Goal: Task Accomplishment & Management: Use online tool/utility

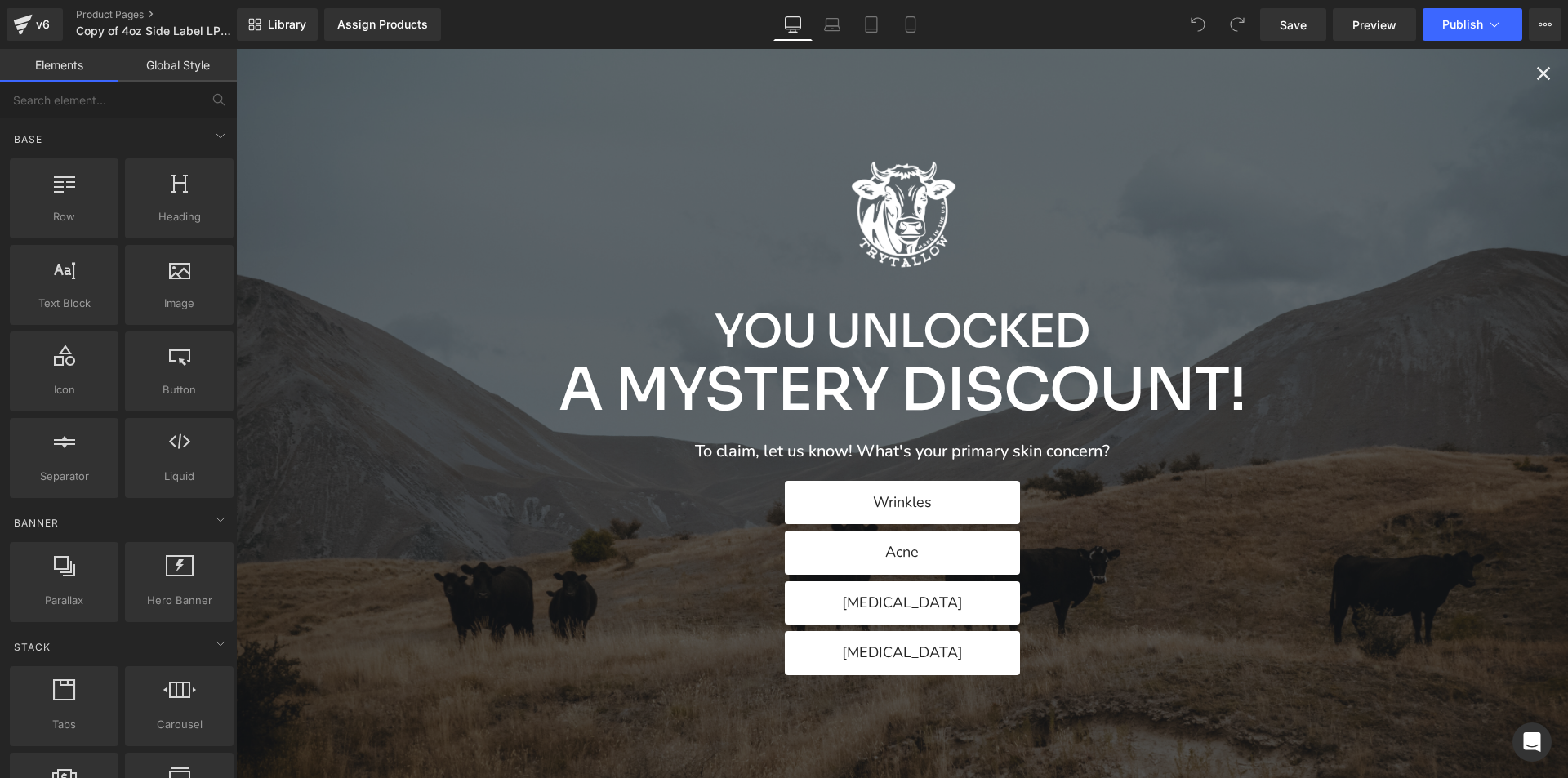
click at [1107, 421] on p "A Mystery Discount!" at bounding box center [902, 389] width 687 height 64
click at [1531, 64] on icon "Close popup" at bounding box center [1542, 73] width 23 height 23
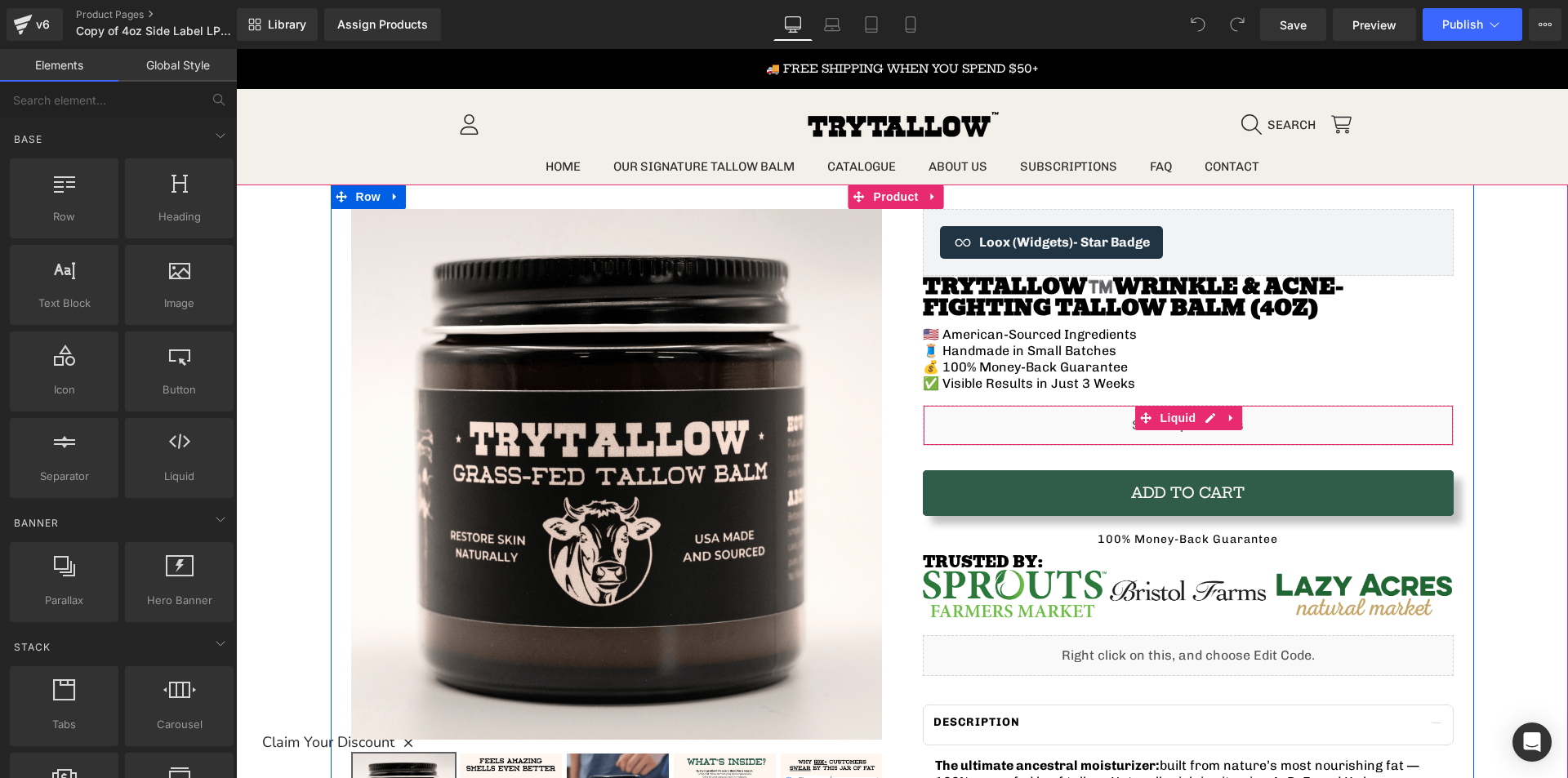
click at [1075, 428] on div "Liquid" at bounding box center [1188, 425] width 531 height 41
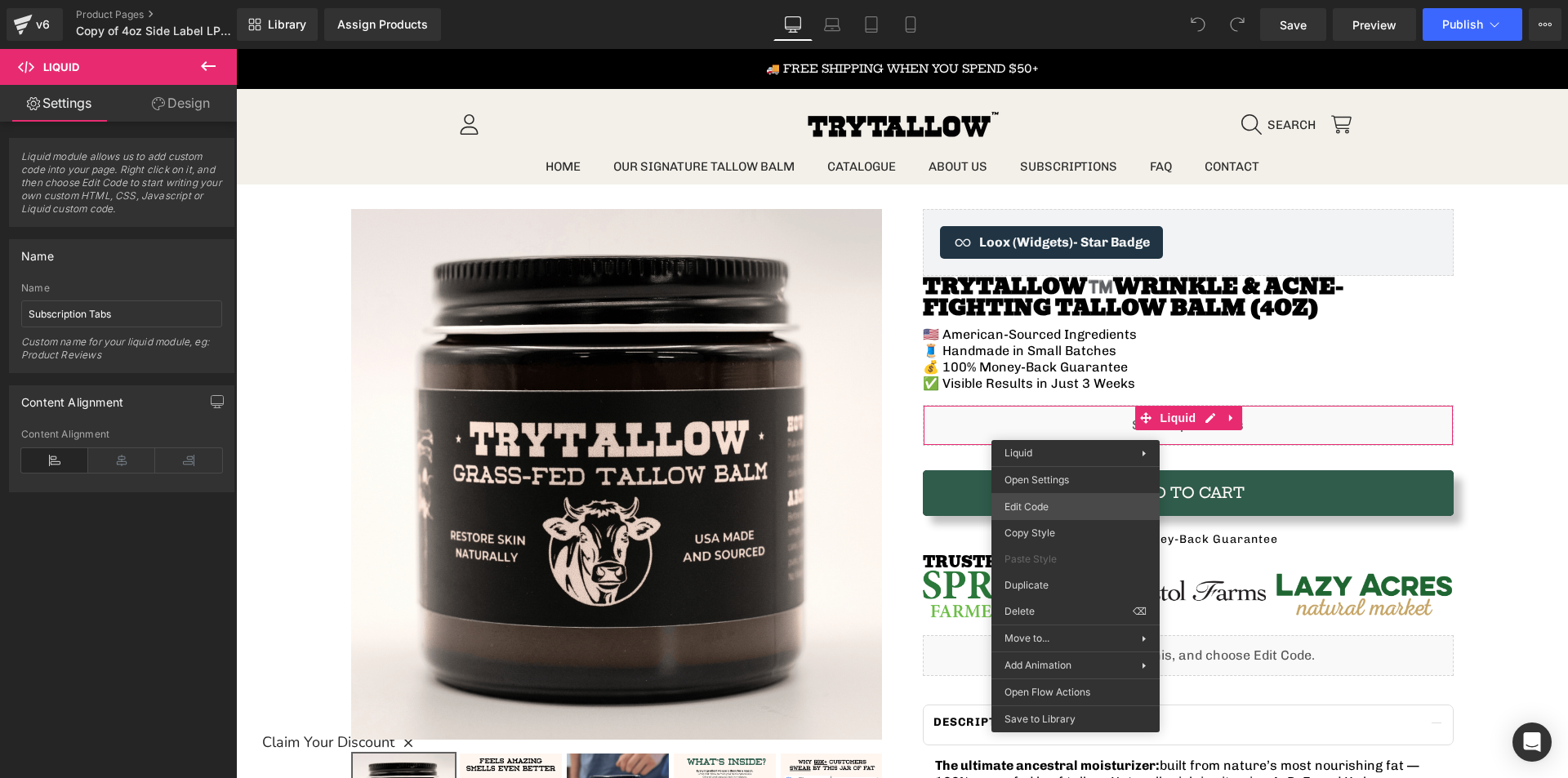
click at [1050, 0] on div "You are previewing how the will restyle your page. You can not edit Elements in…" at bounding box center [784, 0] width 1568 height 0
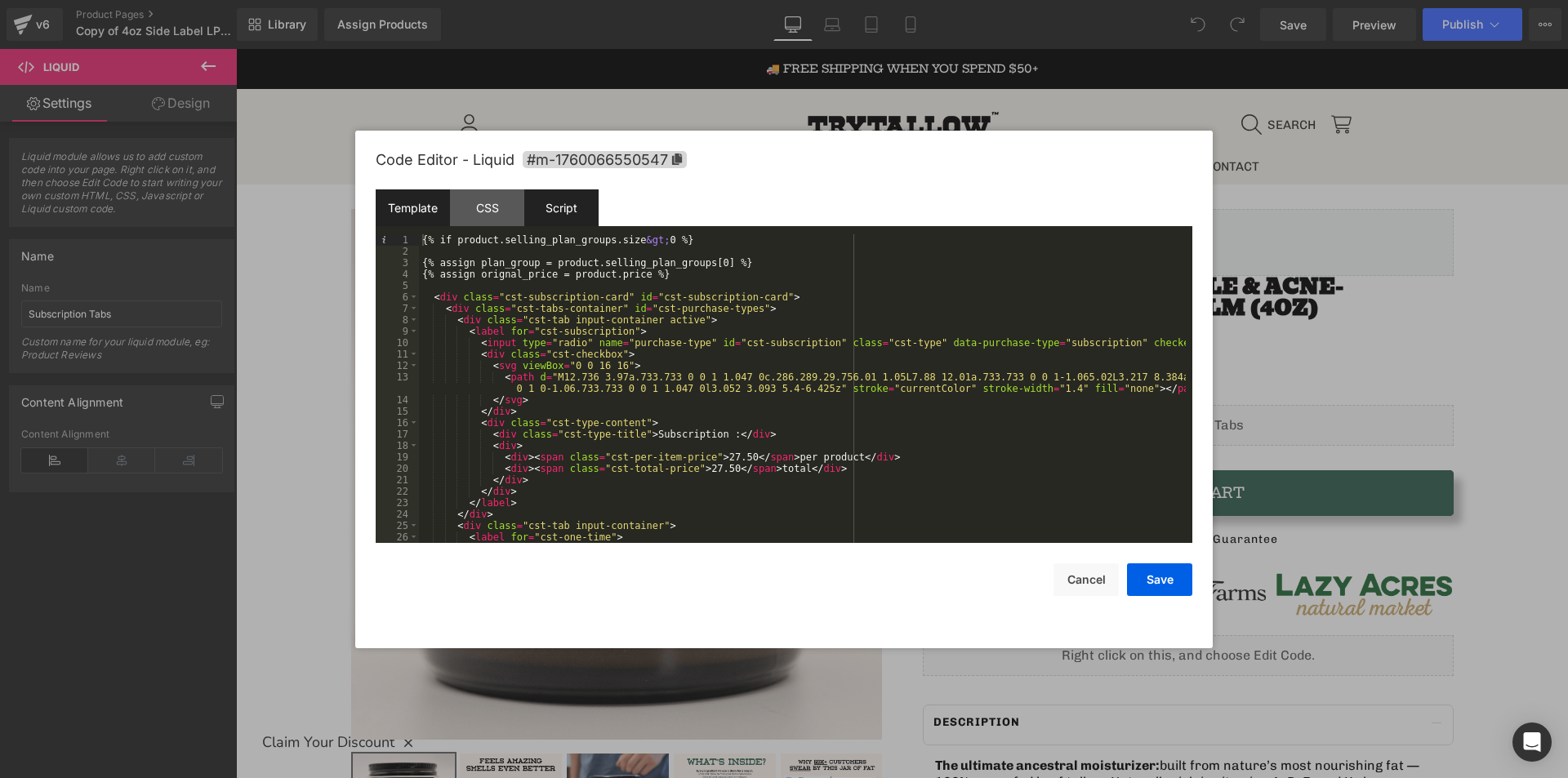
click at [569, 221] on div "Script" at bounding box center [561, 207] width 74 height 37
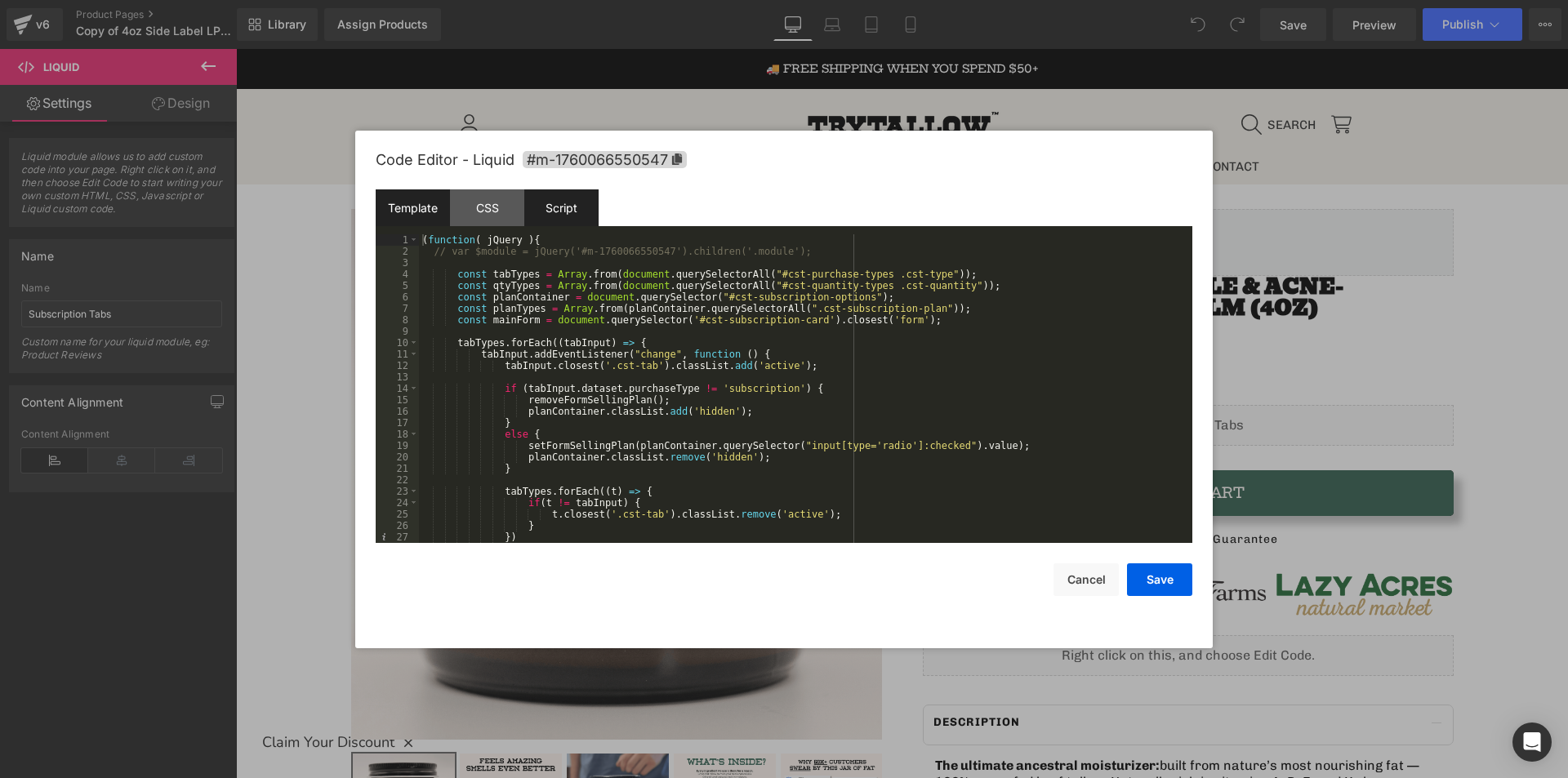
click at [419, 222] on div "Template" at bounding box center [412, 207] width 74 height 37
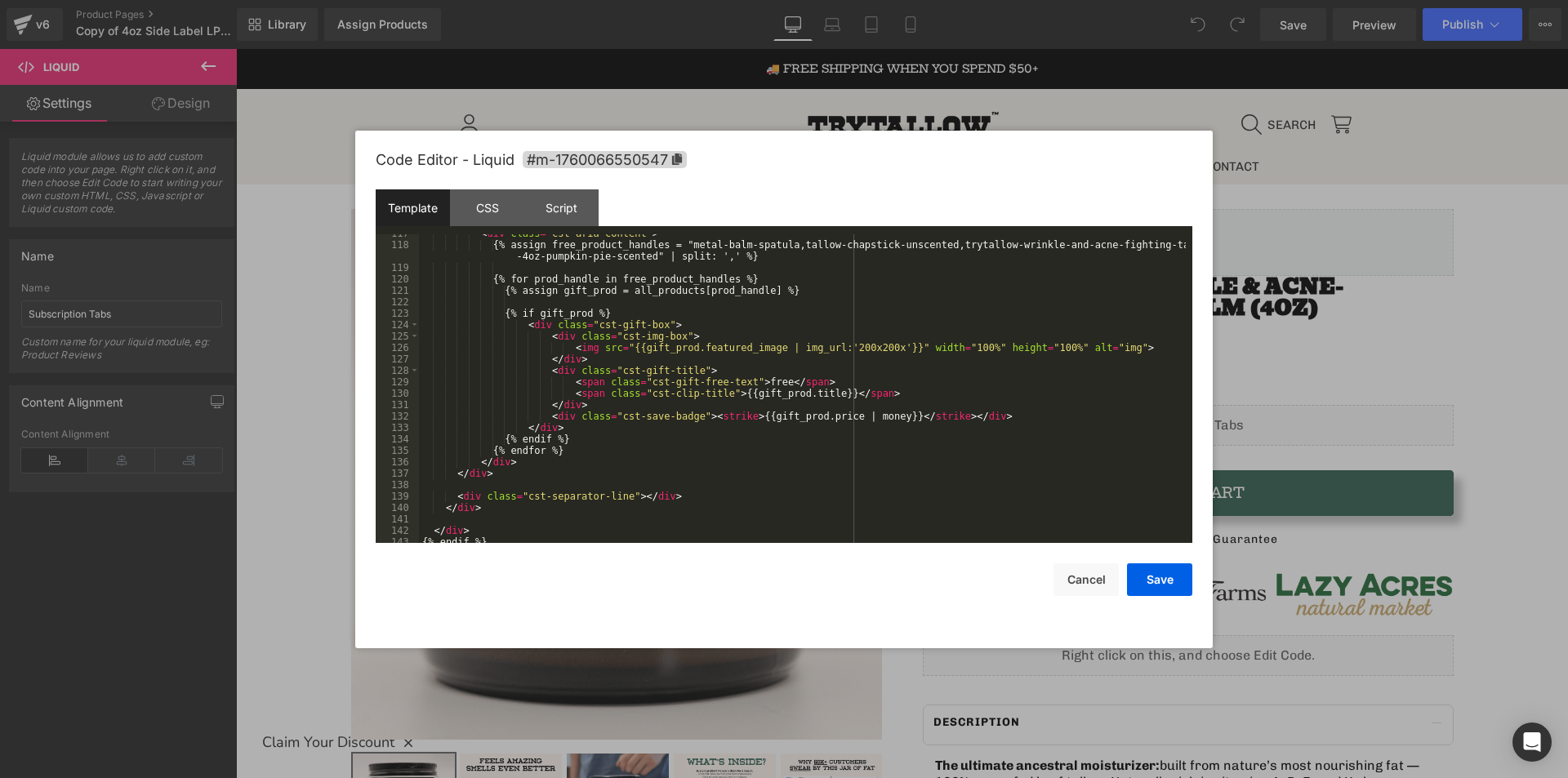
scroll to position [1475, 0]
click at [521, 510] on div "{% assign free_product_handles = "metal-balm-spatula,tallow-chapstick-unscented…" at bounding box center [802, 406] width 766 height 342
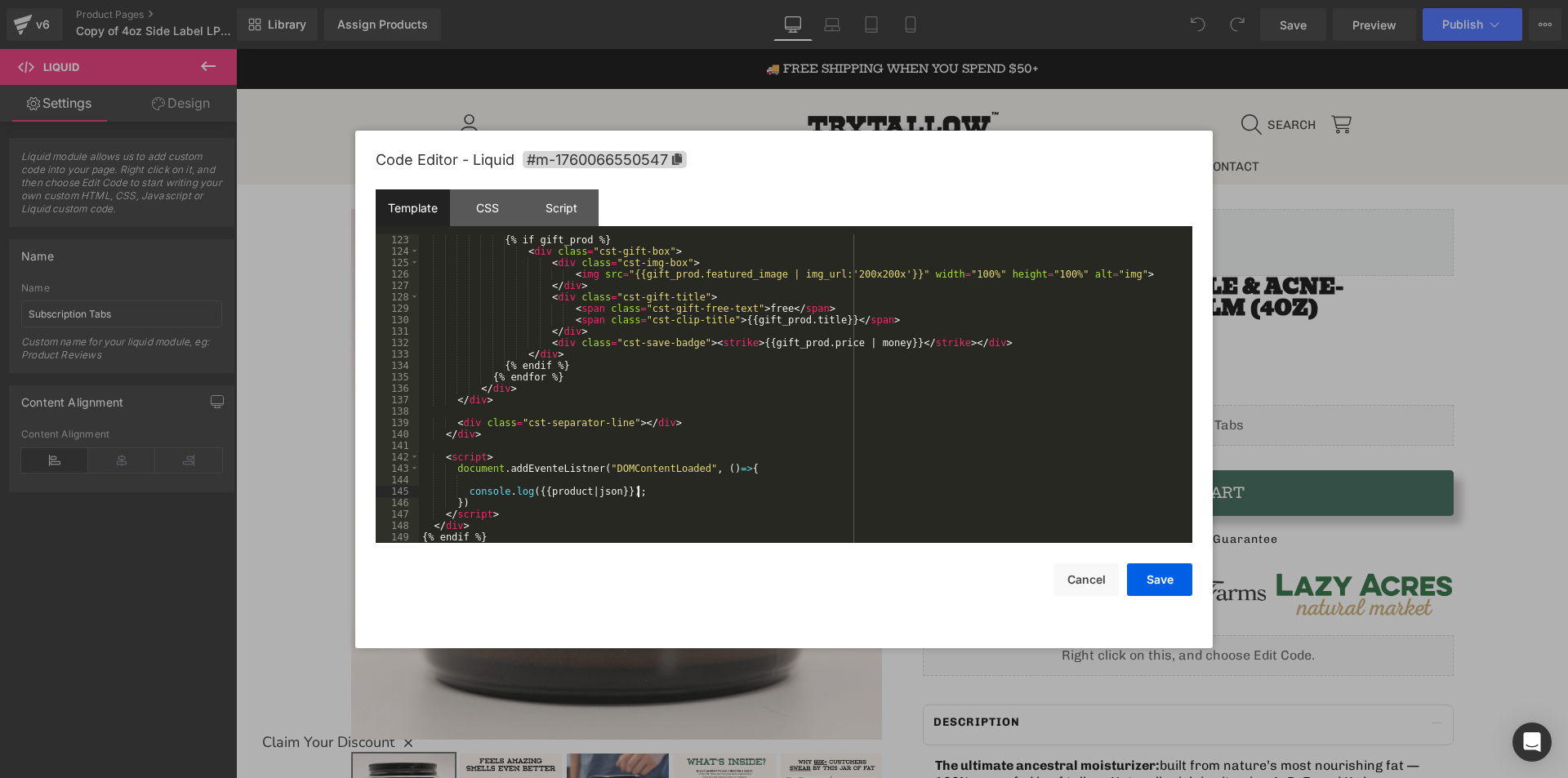
scroll to position [1543, 0]
click at [570, 467] on div "{% if gift_prod %} < div class = "cst-gift-box" > < div class = "cst-img-box" >…" at bounding box center [802, 400] width 766 height 332
click at [525, 491] on div "{% if gift_prod %} < div class = "cst-gift-box" > < div class = "cst-img-box" >…" at bounding box center [802, 400] width 766 height 332
click at [1160, 582] on button "Save" at bounding box center [1159, 579] width 65 height 33
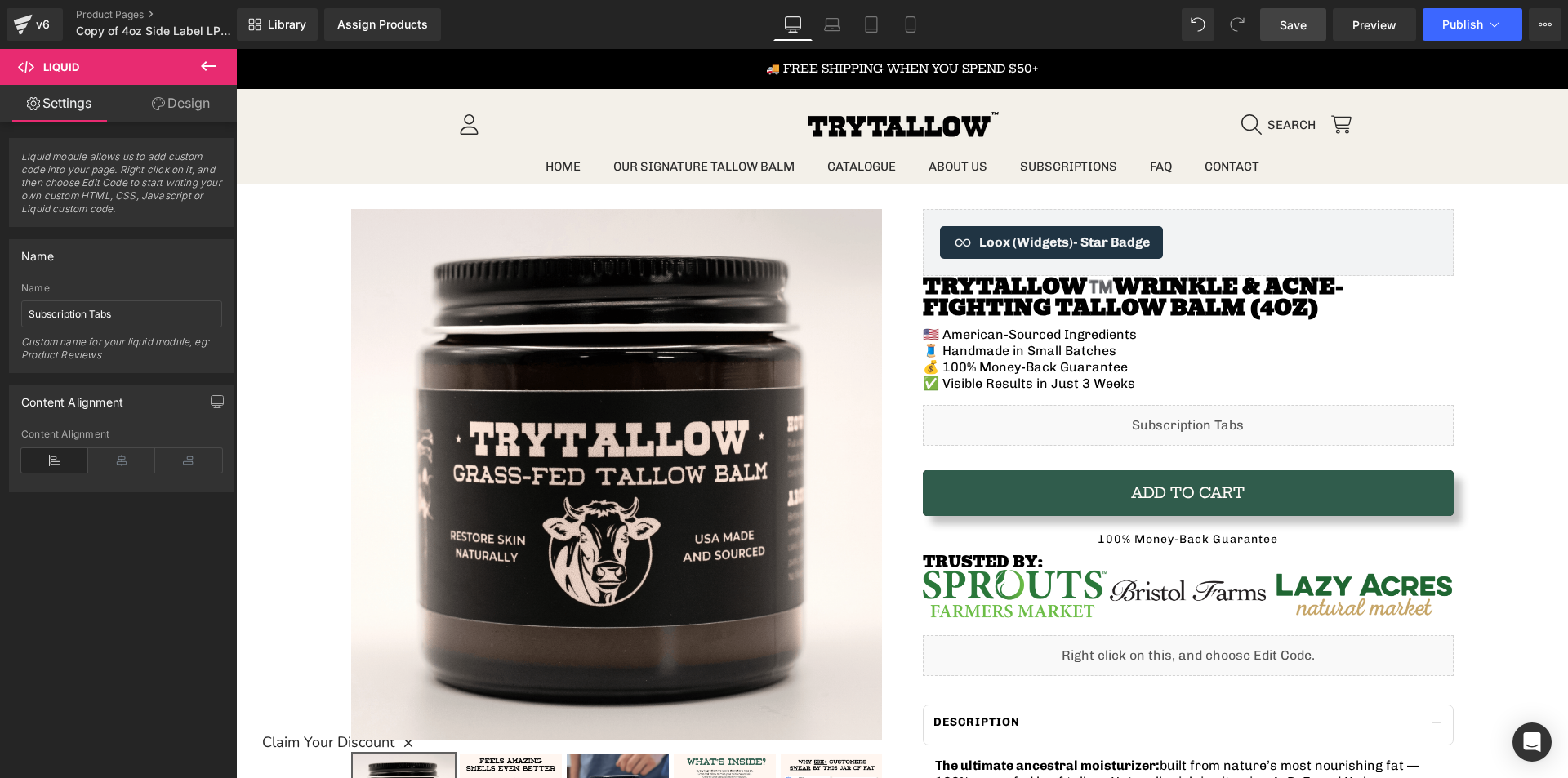
click at [1284, 29] on span "Save" at bounding box center [1292, 24] width 27 height 17
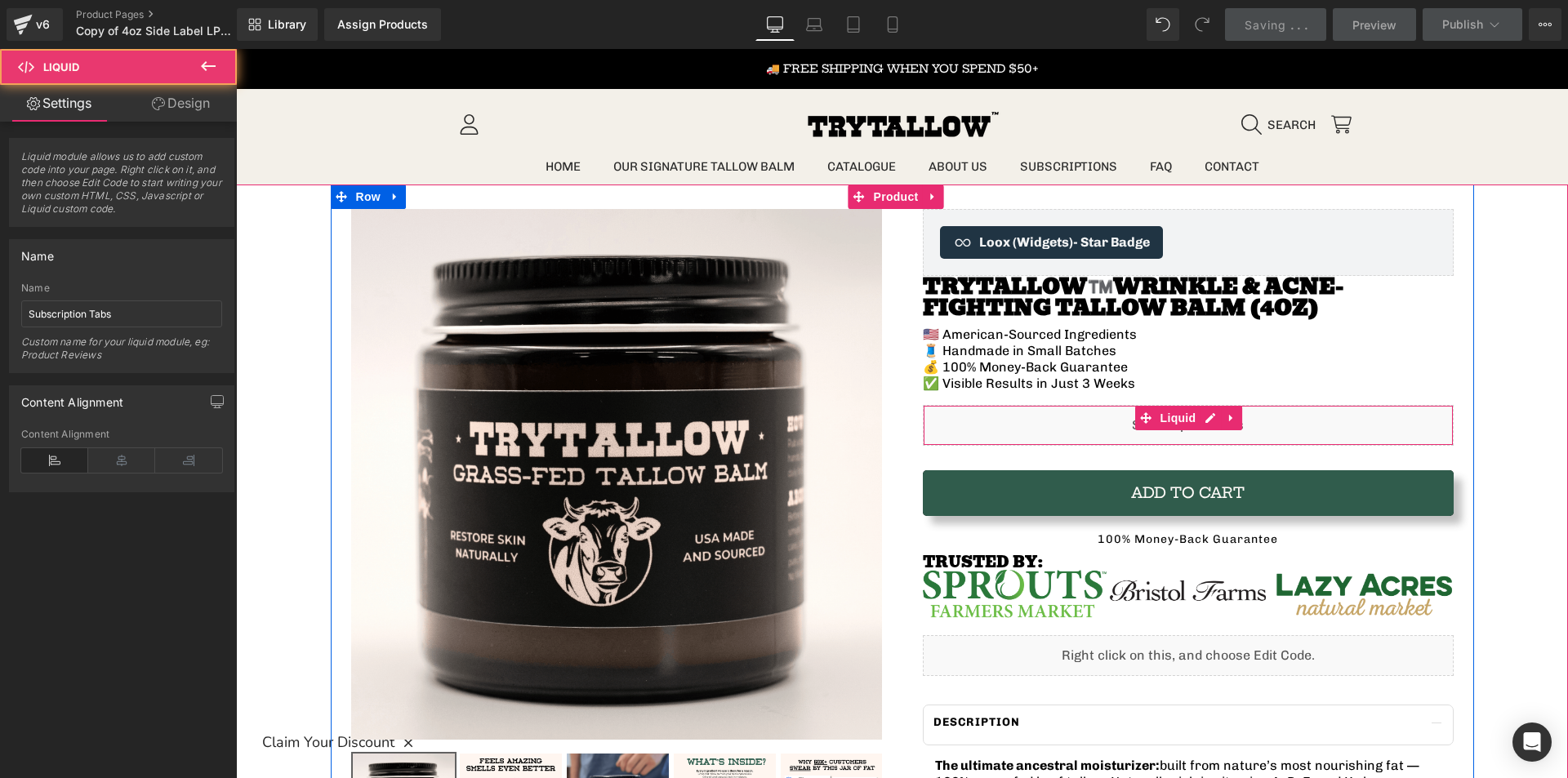
click at [1037, 430] on div "Liquid" at bounding box center [1188, 425] width 531 height 41
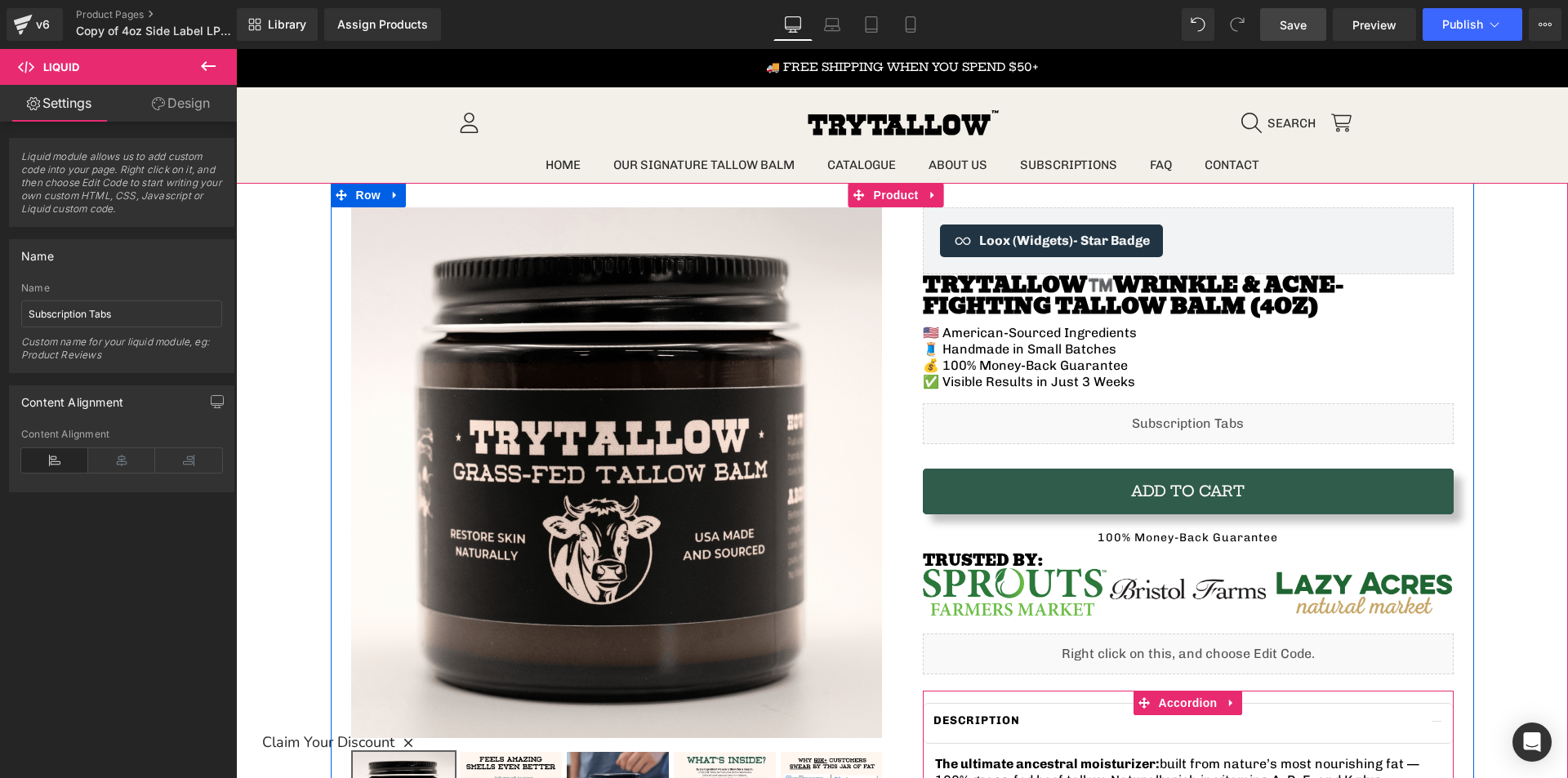
scroll to position [0, 0]
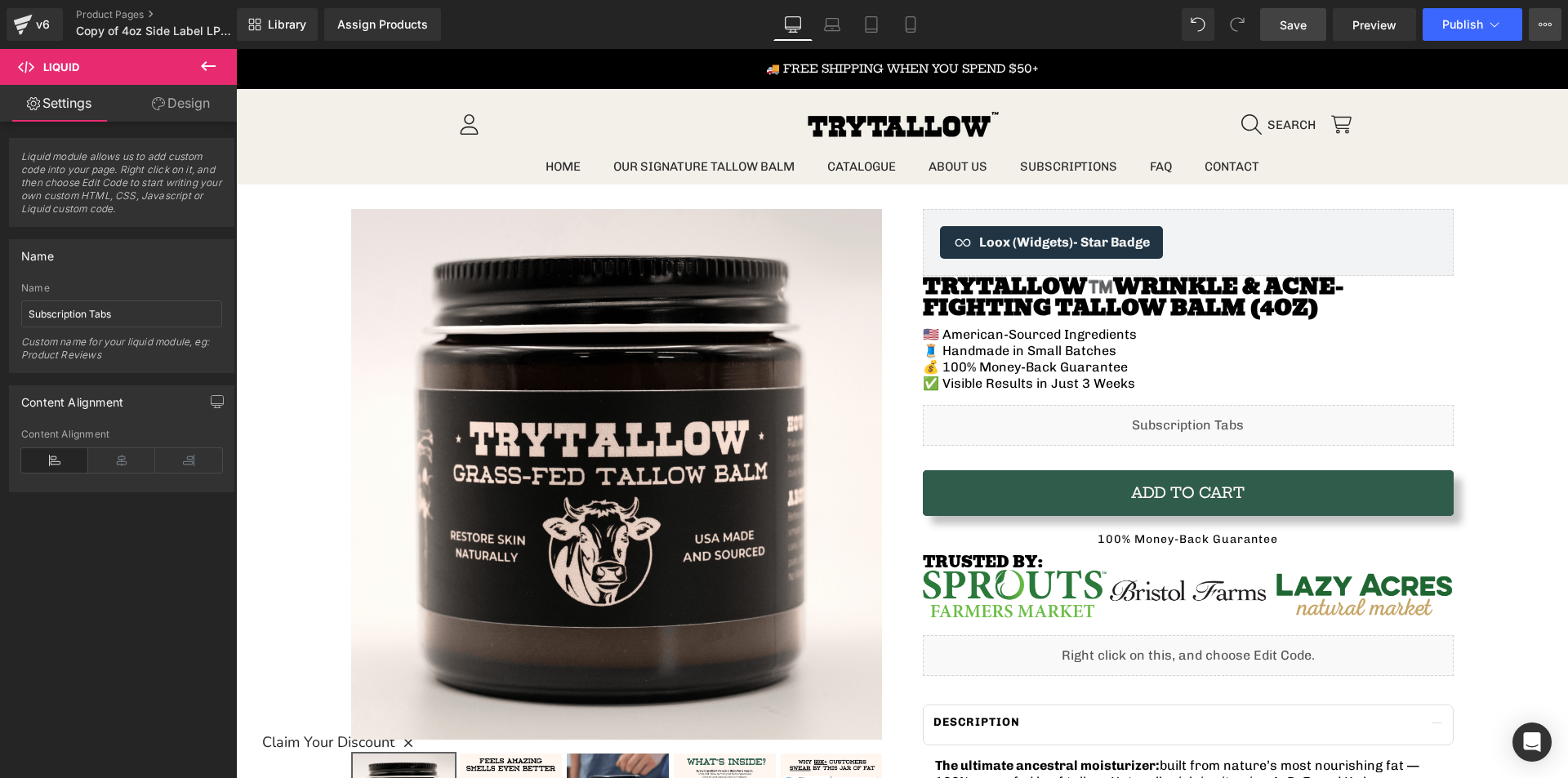
click at [1545, 16] on button "View Live Page View with current Template Save Template to Library Schedule Pub…" at bounding box center [1544, 24] width 33 height 33
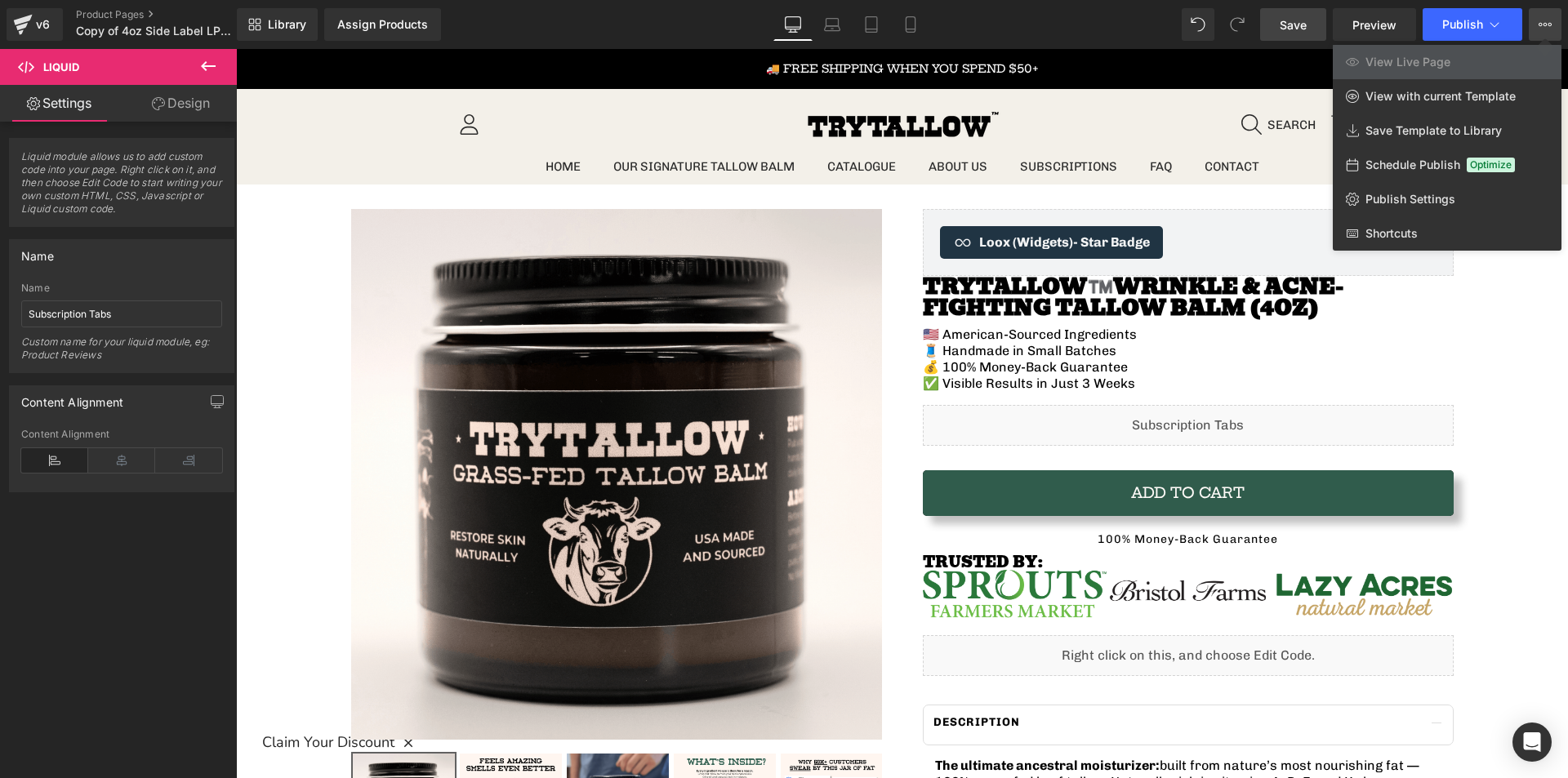
click at [205, 66] on icon at bounding box center [208, 66] width 15 height 10
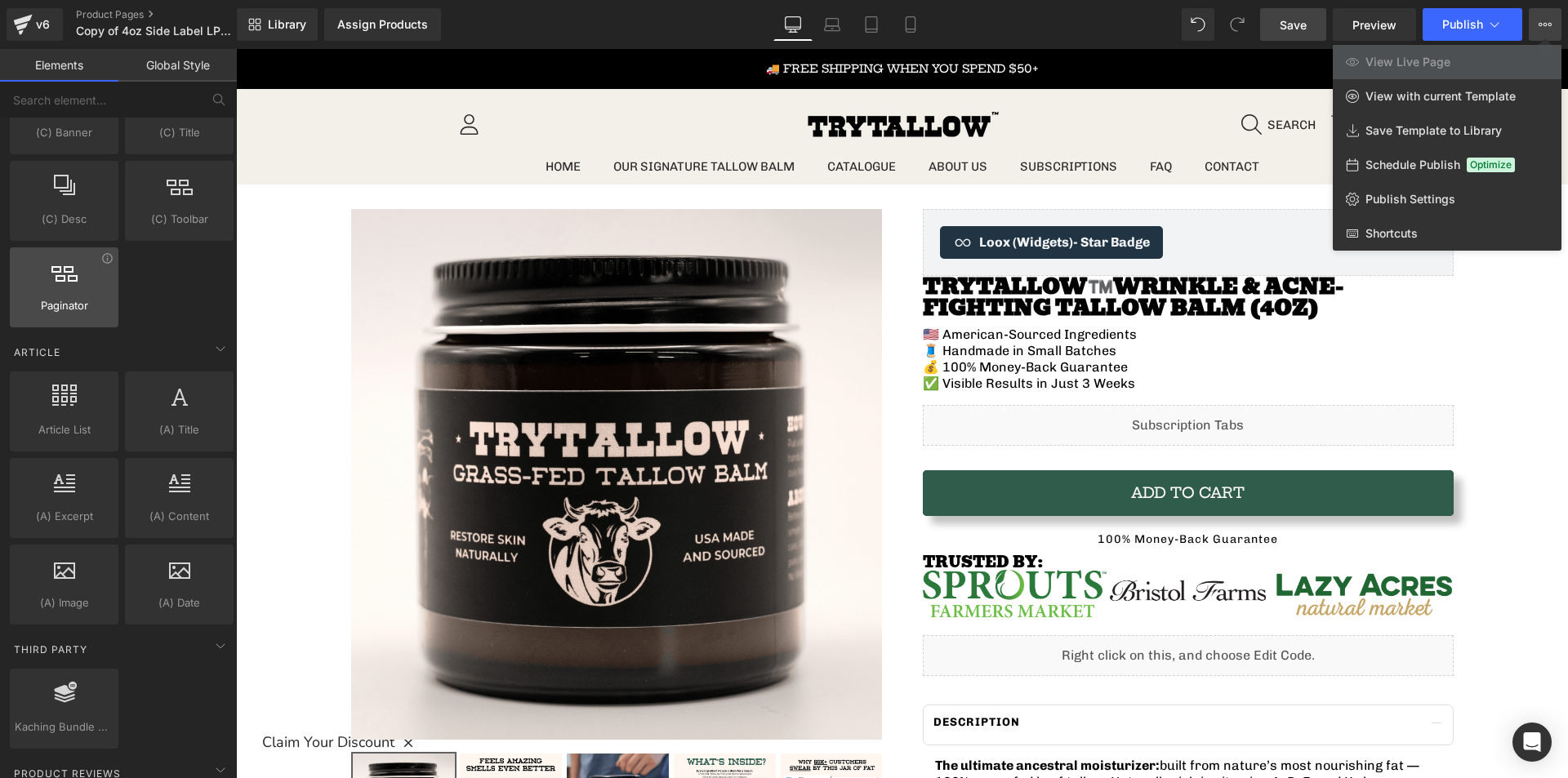
scroll to position [3027, 0]
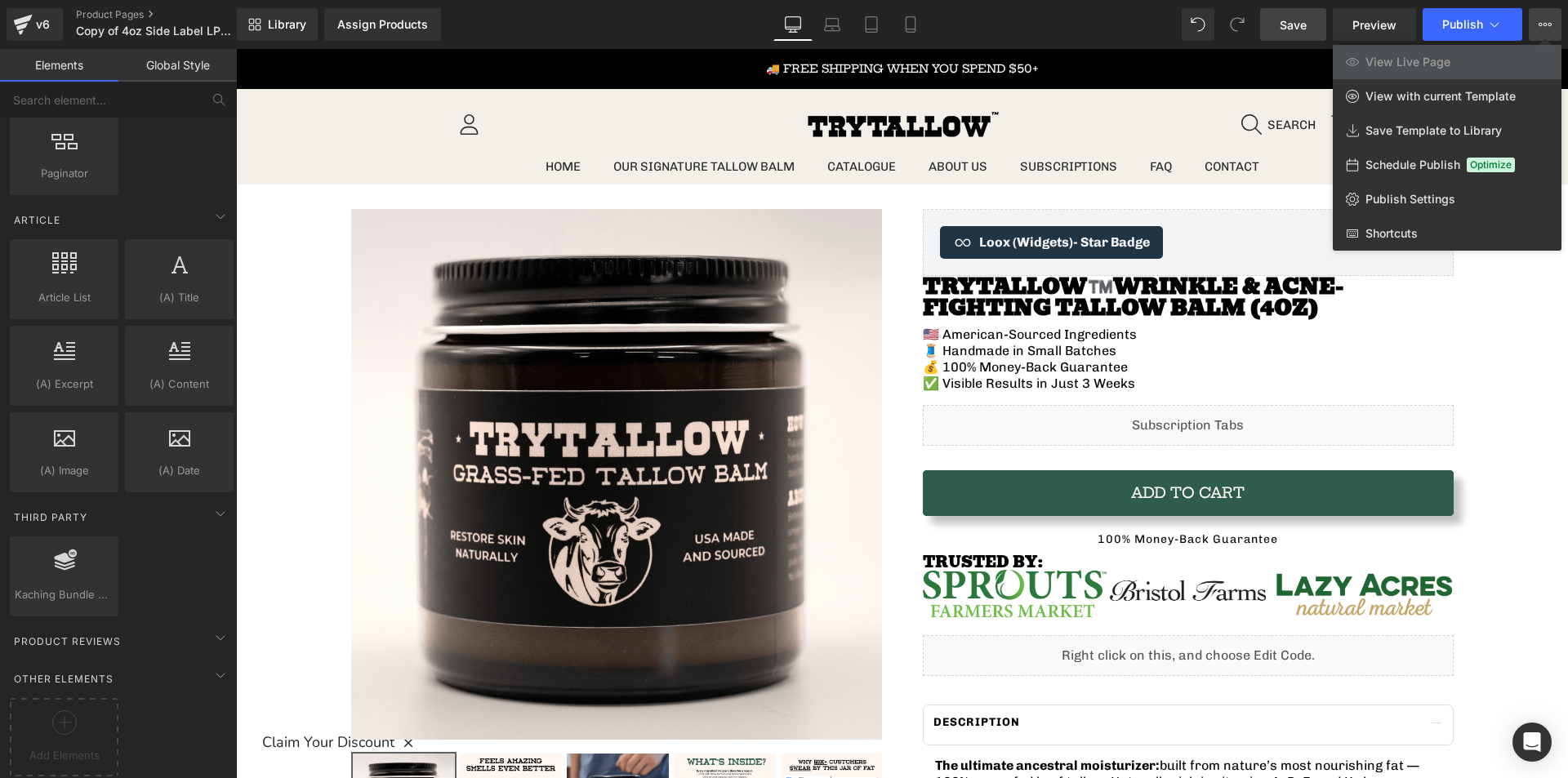
click at [897, 529] on div at bounding box center [901, 413] width 1331 height 729
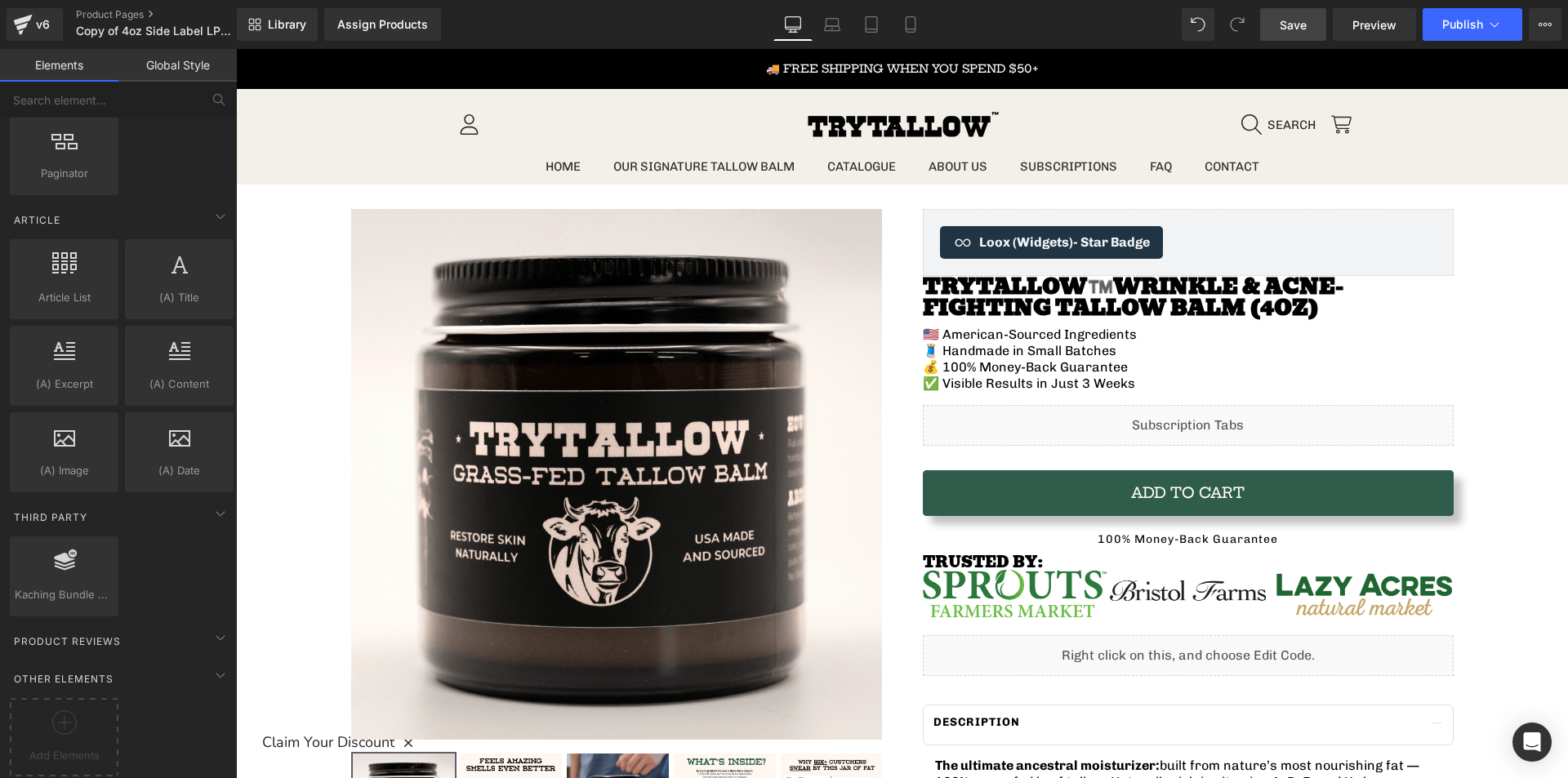
drag, startPoint x: 1286, startPoint y: 31, endPoint x: 621, endPoint y: 729, distance: 964.1
click at [1286, 31] on span "Save" at bounding box center [1292, 24] width 27 height 17
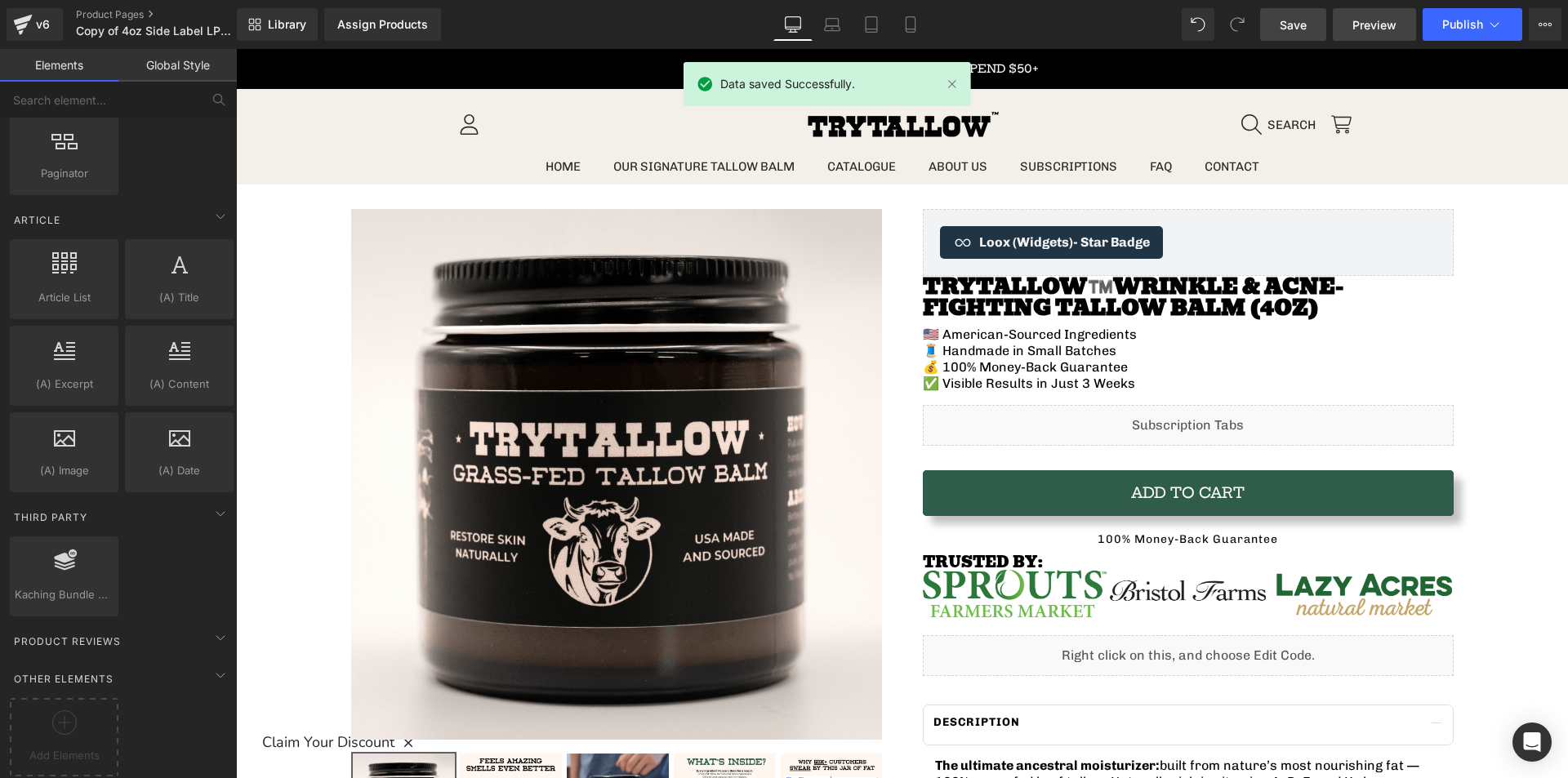
click at [1360, 31] on span "Preview" at bounding box center [1374, 24] width 45 height 17
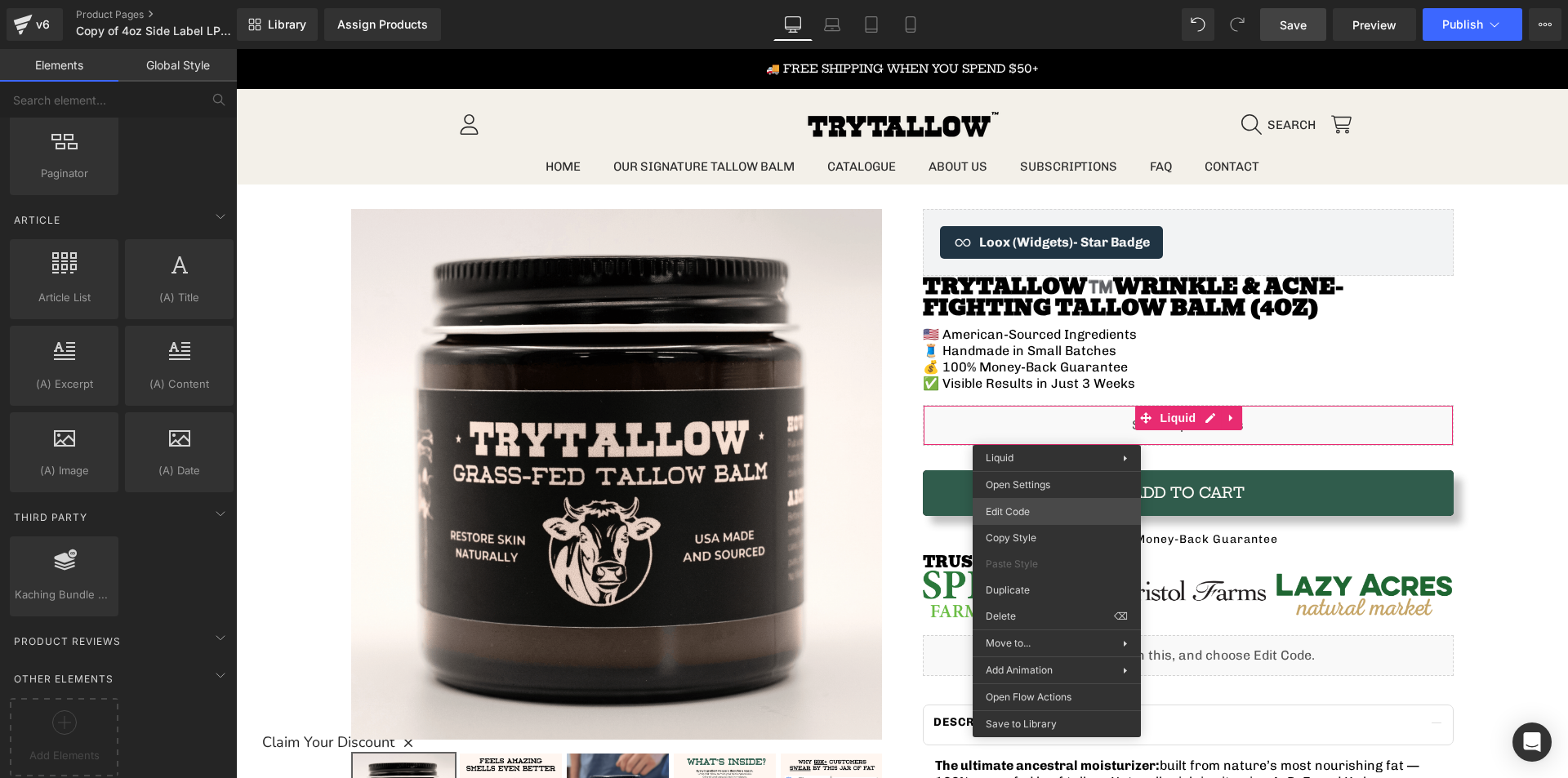
click at [1041, 0] on div "You are previewing how the will restyle your page. You can not edit Elements in…" at bounding box center [784, 0] width 1568 height 0
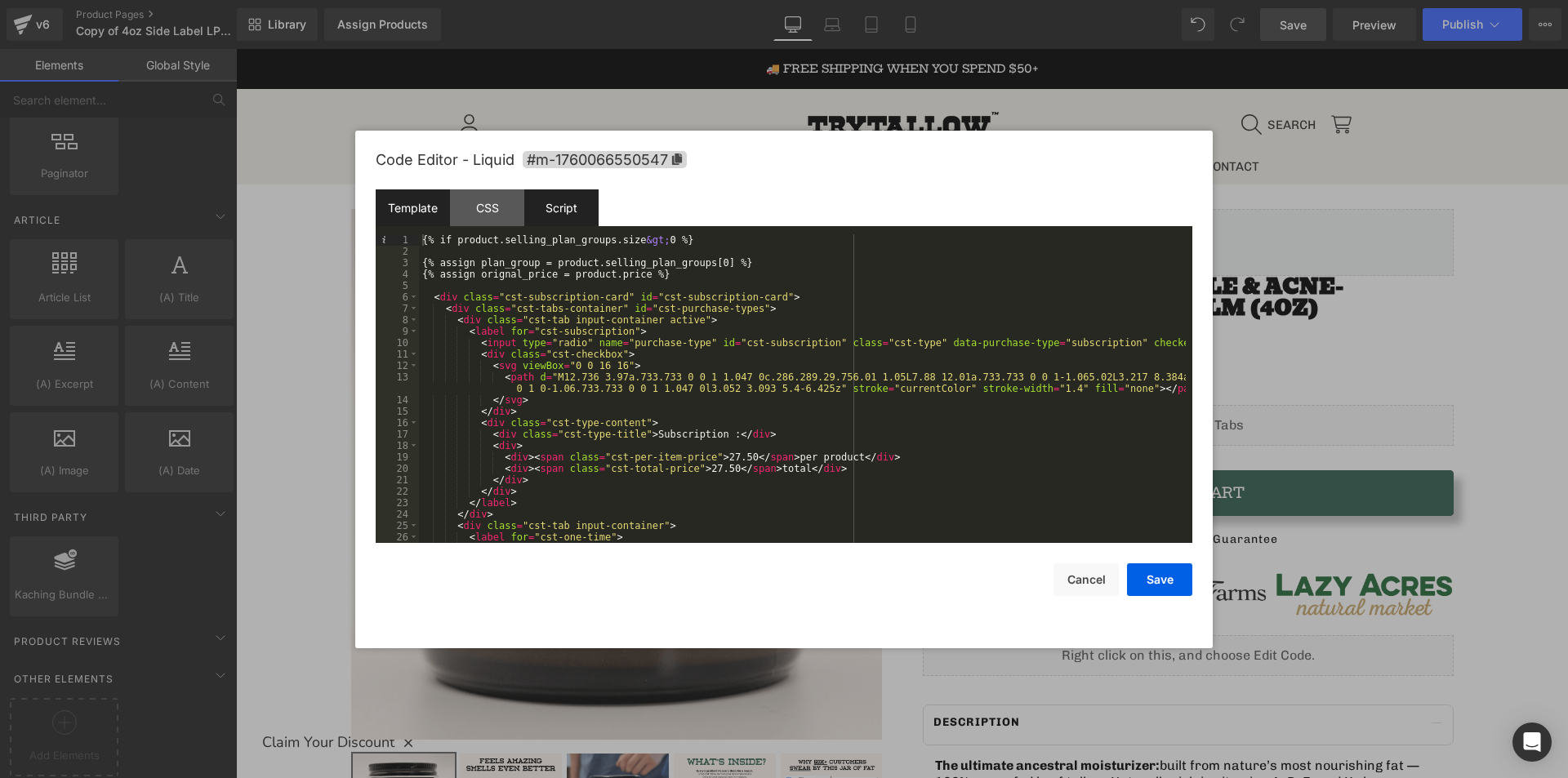
click at [550, 202] on div "Script" at bounding box center [561, 207] width 74 height 37
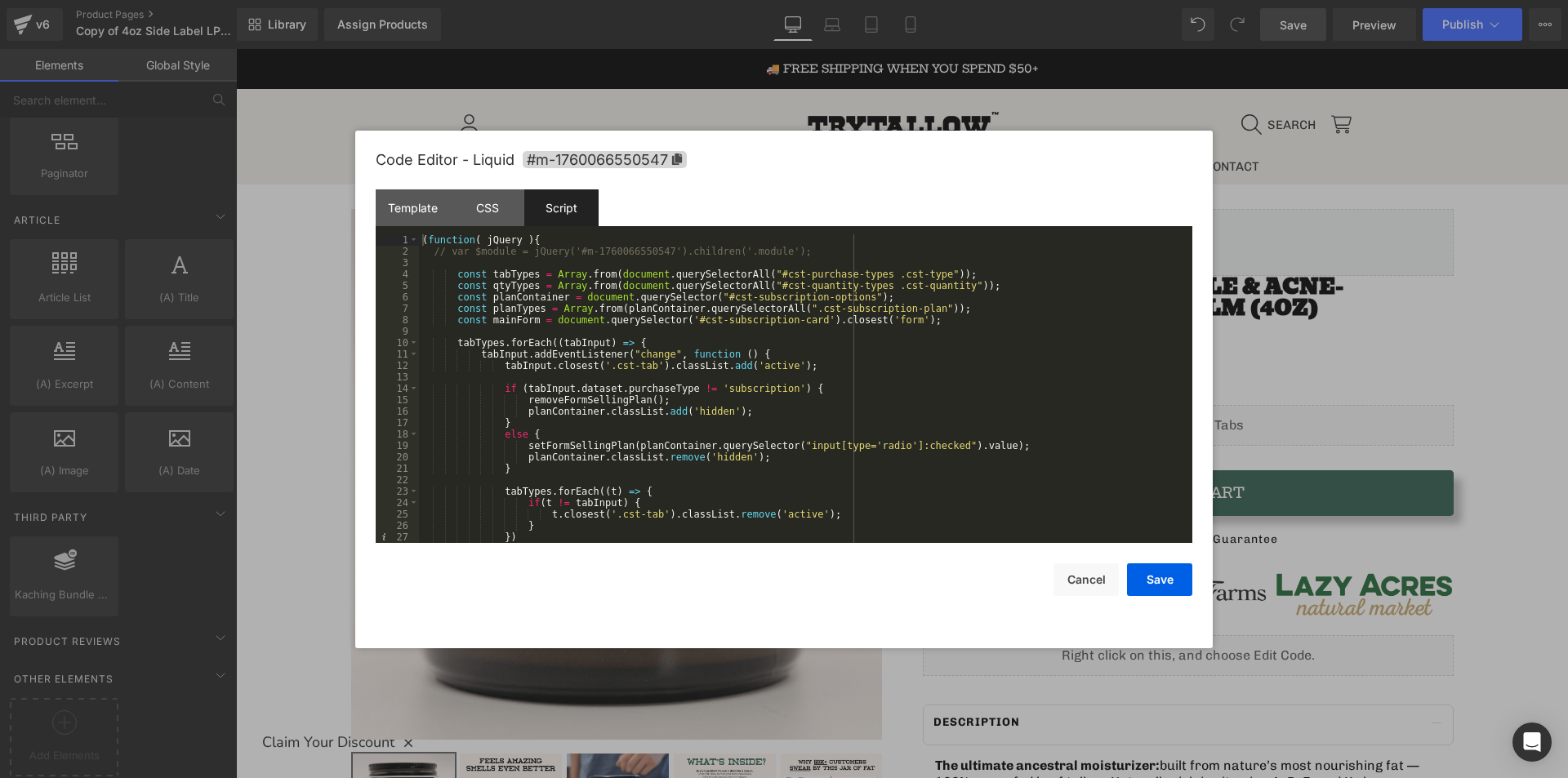
click at [863, 394] on div "( function ( jQuery ) { // var $module = jQuery('#m-1760066550547').children('.…" at bounding box center [802, 400] width 766 height 332
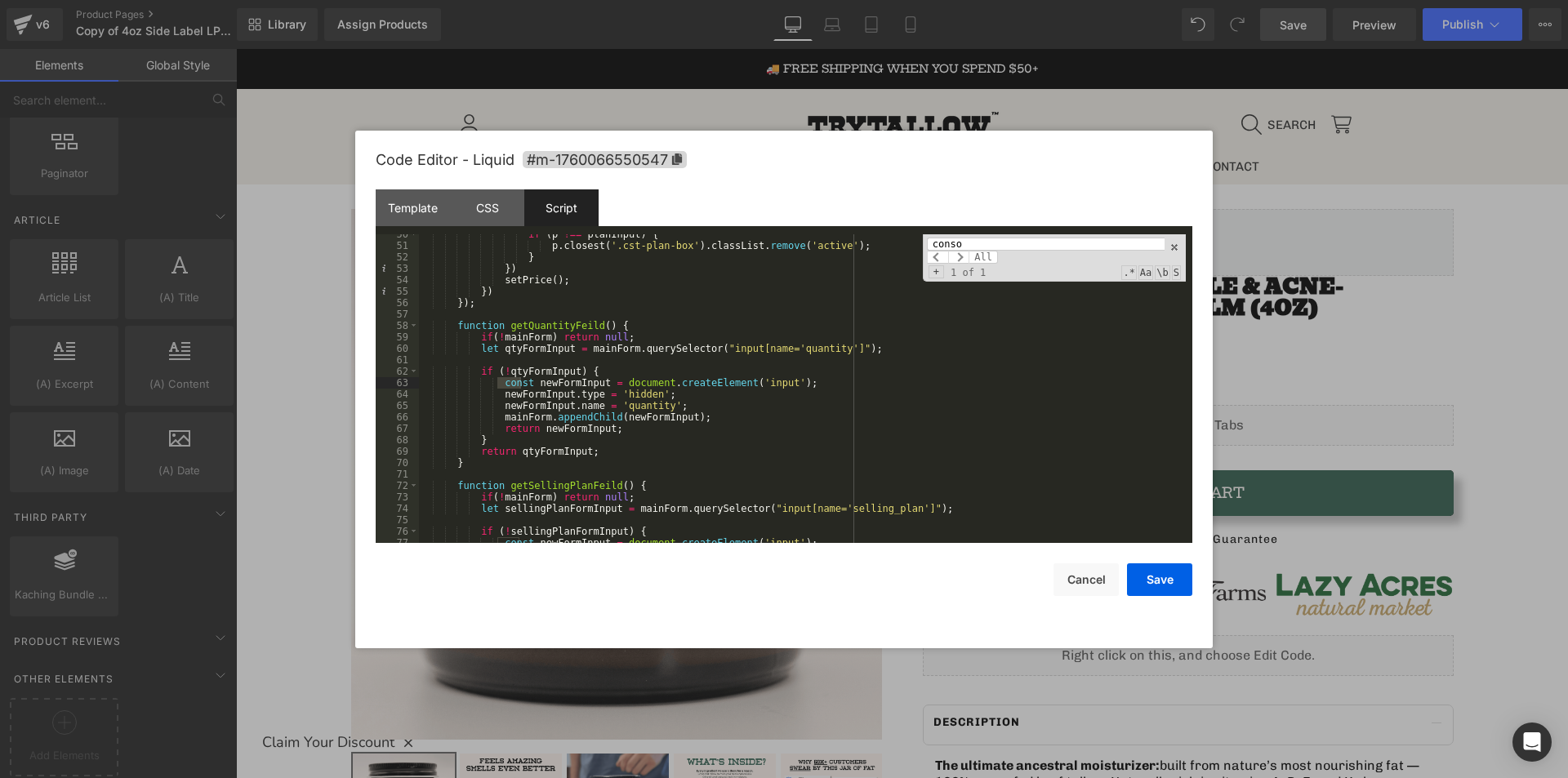
scroll to position [1172, 0]
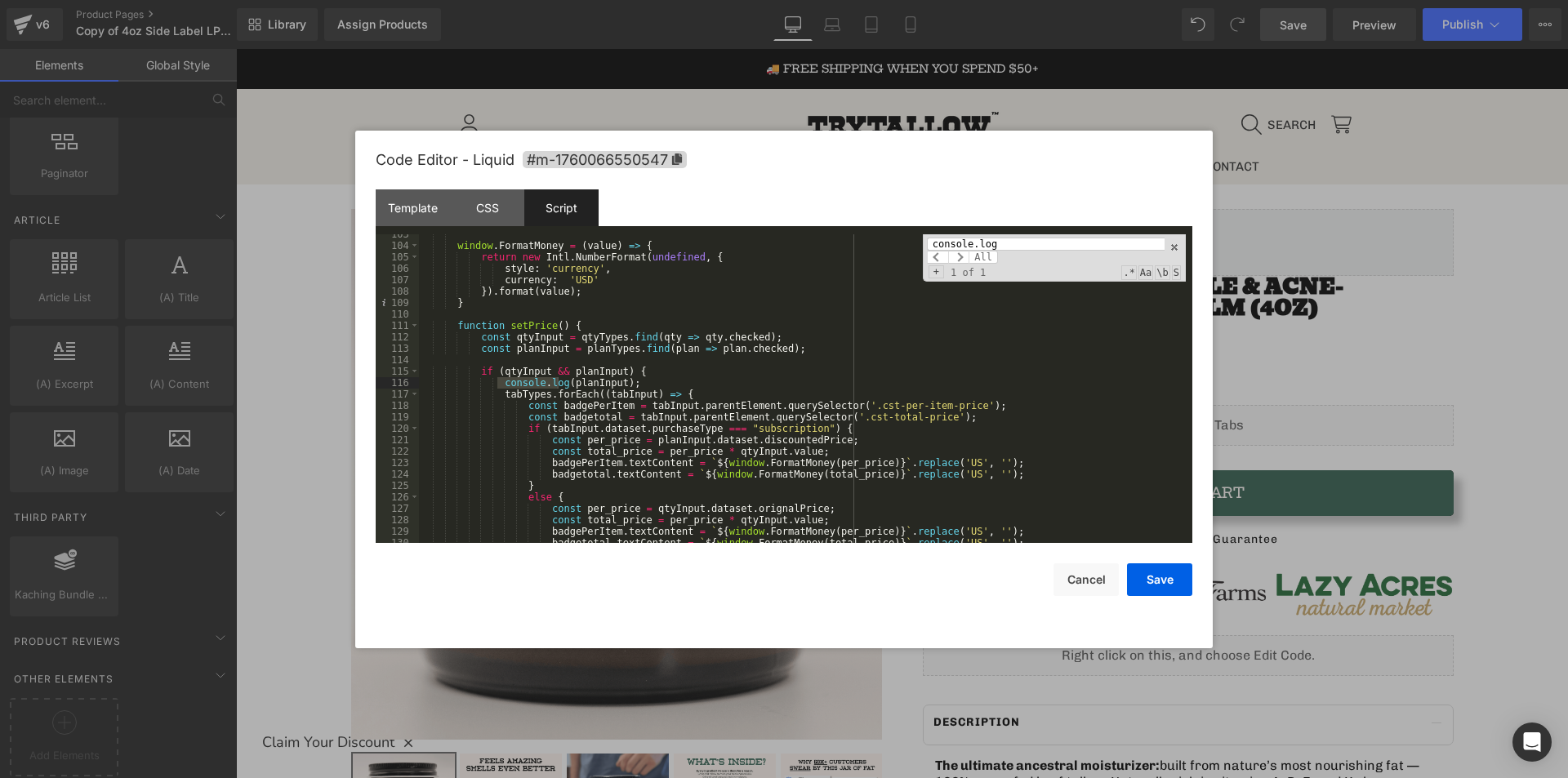
type input "console.log"
click at [667, 386] on div "window . FormatMoney = ( value ) => { return new Intl . NumberFormat ( undefine…" at bounding box center [802, 394] width 766 height 332
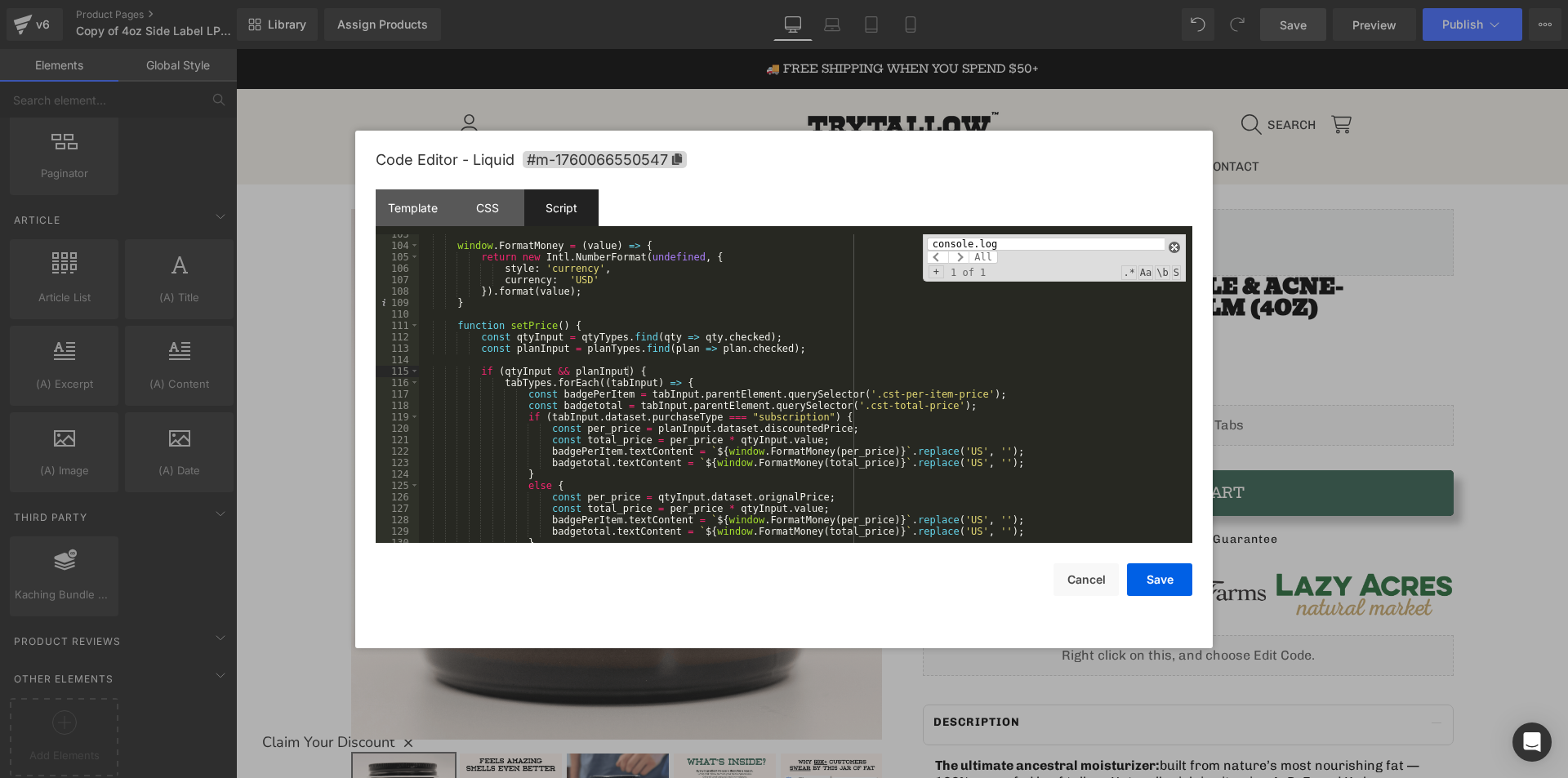
click at [1174, 252] on span at bounding box center [1174, 247] width 12 height 12
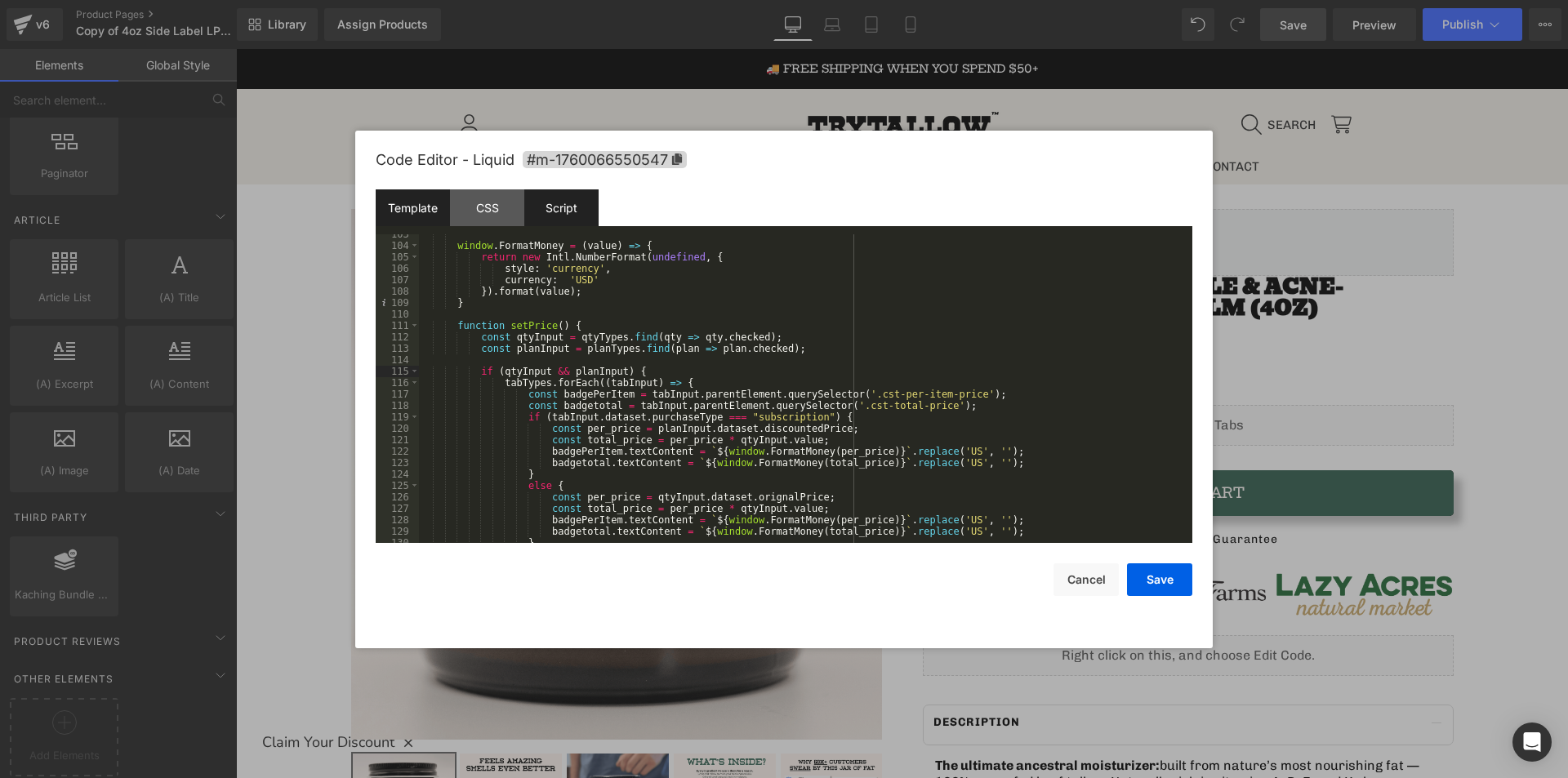
click at [411, 218] on div "Template" at bounding box center [412, 207] width 74 height 37
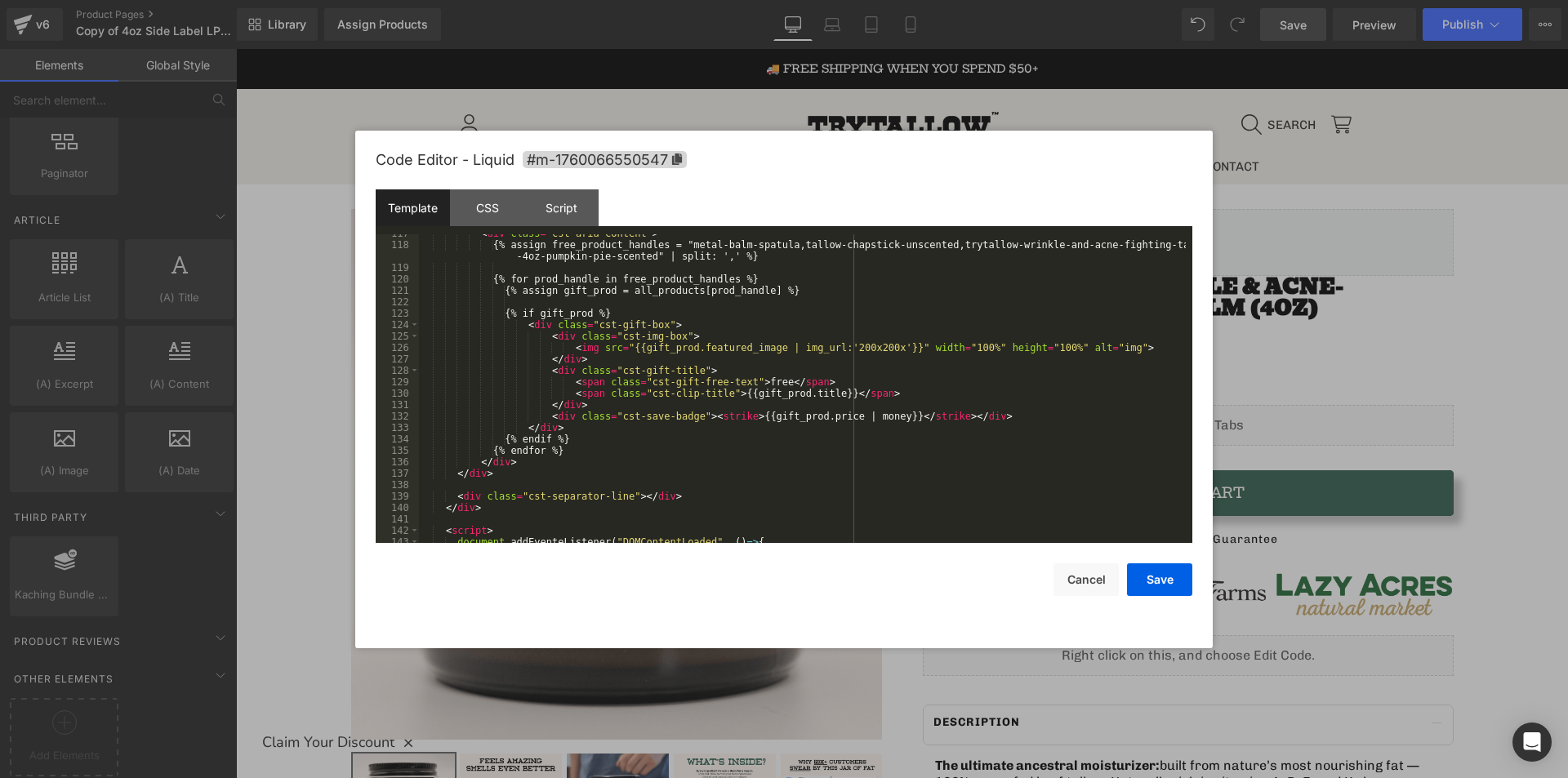
scroll to position [1543, 0]
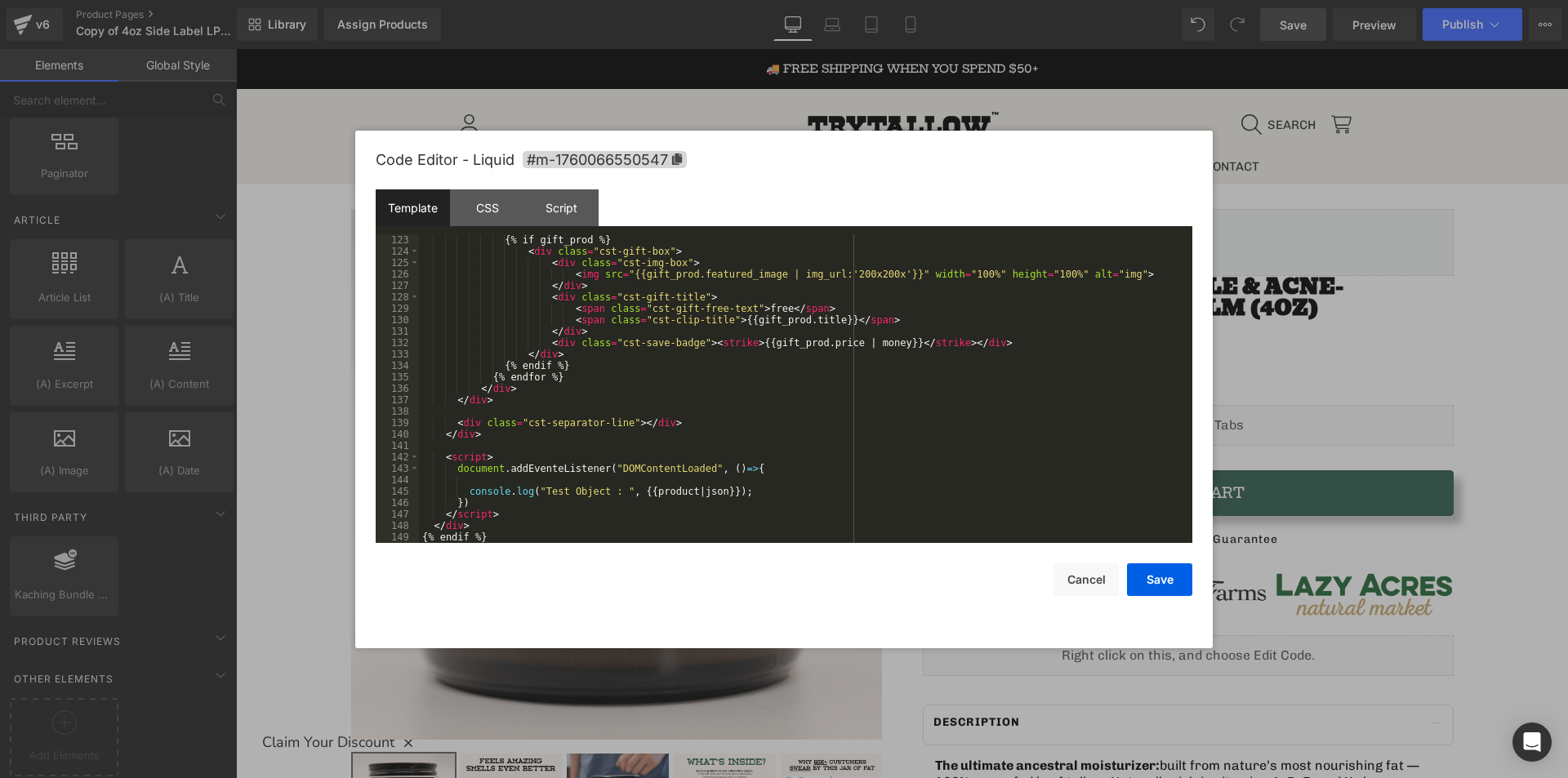
click at [500, 482] on div "{% if gift_prod %} < div class = "cst-gift-box" > < div class = "cst-img-box" >…" at bounding box center [802, 400] width 766 height 332
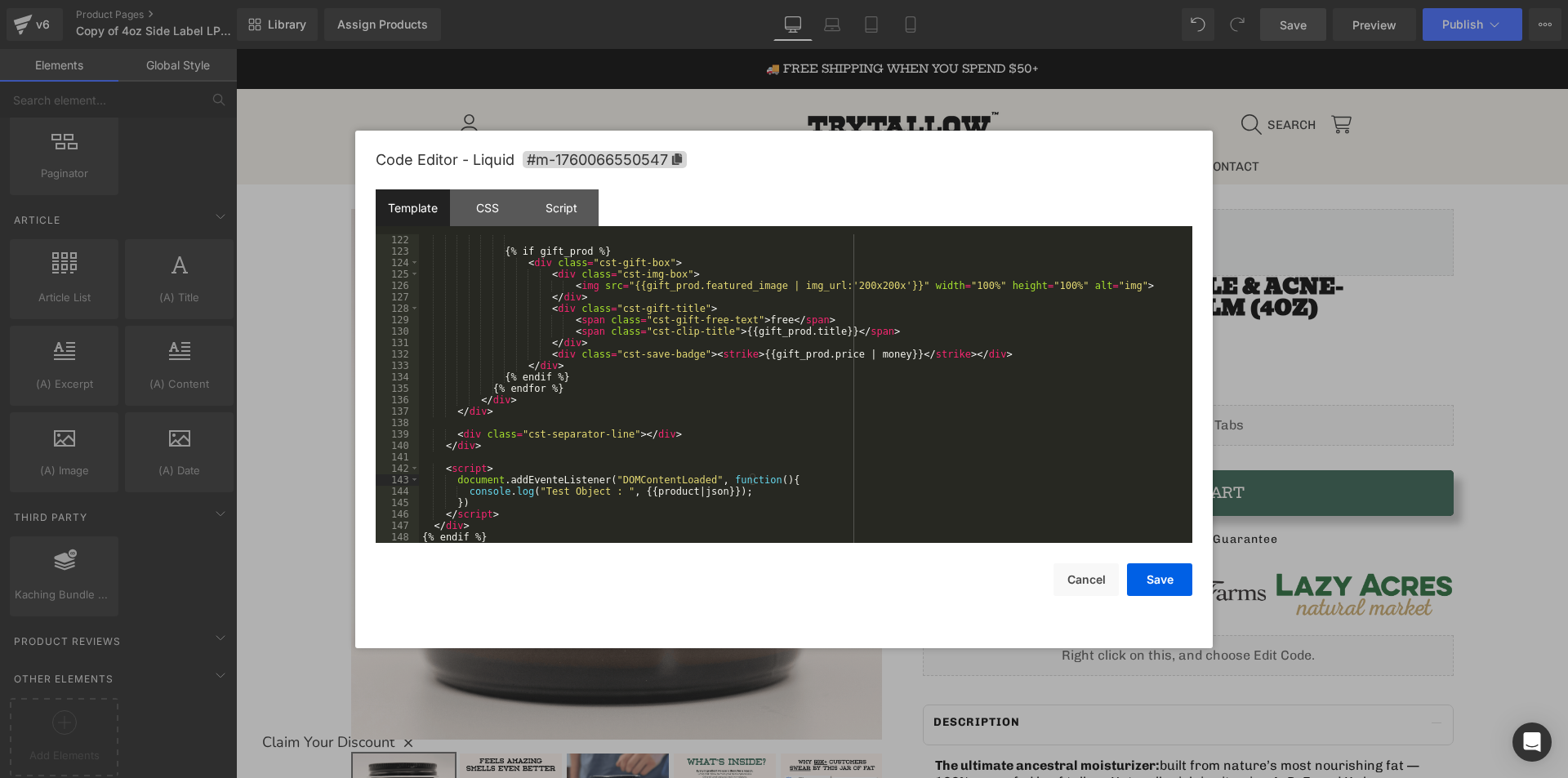
click at [501, 504] on div "{% if gift_prod %} < div class = "cst-gift-box" > < div class = "cst-img-box" >…" at bounding box center [802, 400] width 766 height 332
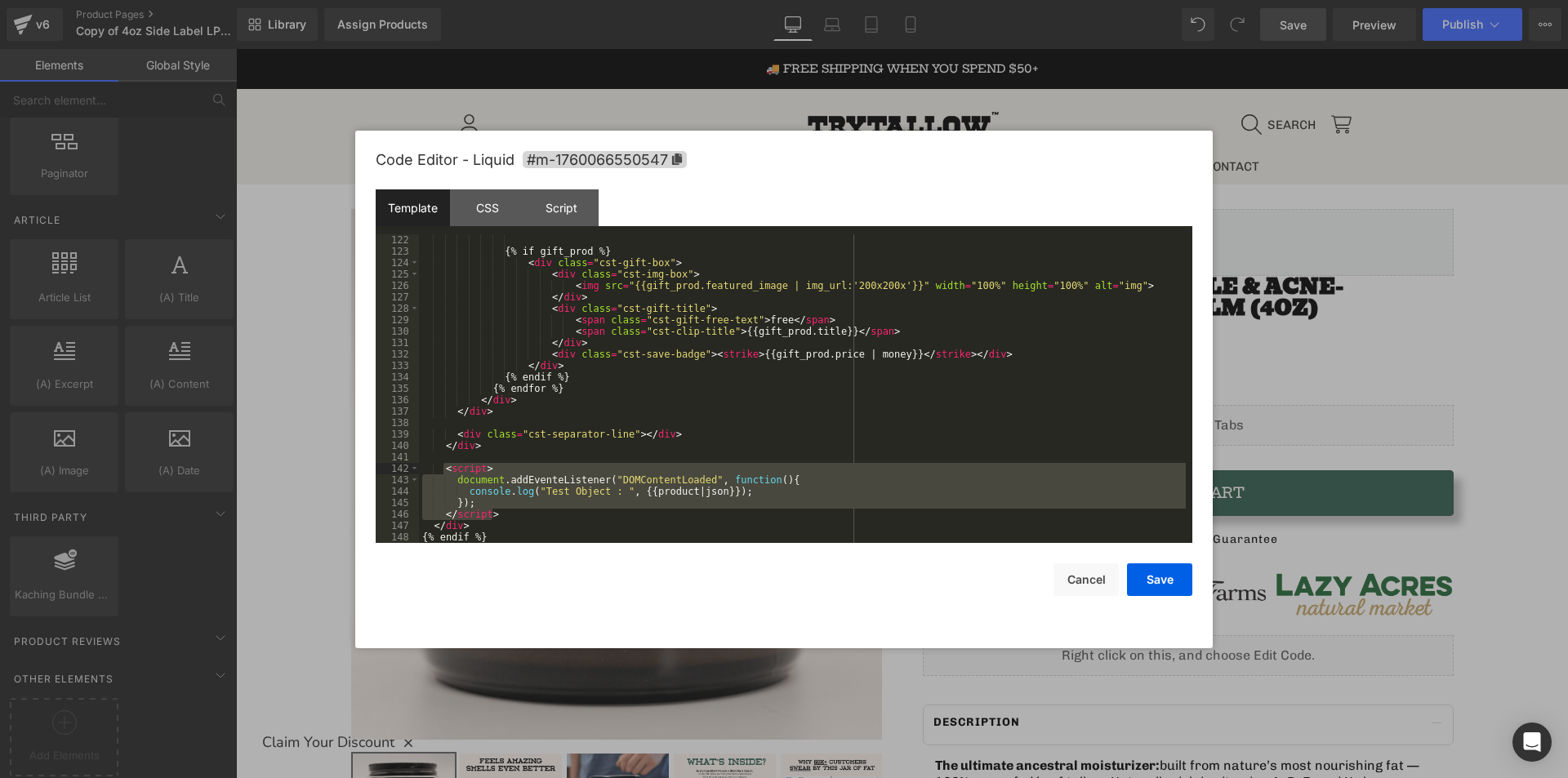
click at [624, 484] on div "{% if gift_prod %} < div class = "cst-gift-box" > < div class = "cst-img-box" >…" at bounding box center [802, 389] width 766 height 309
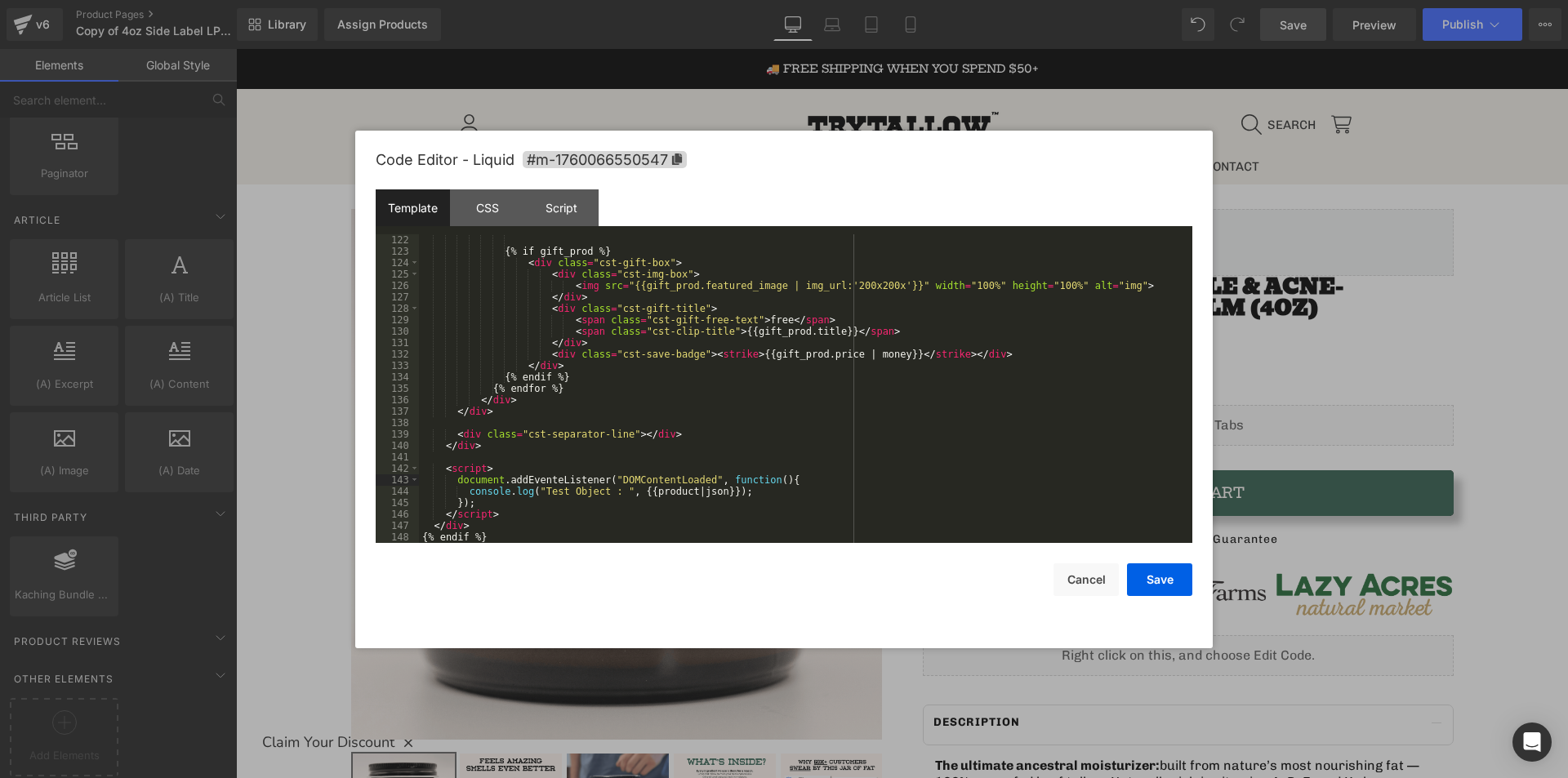
click at [590, 477] on div "{% if gift_prod %} < div class = "cst-gift-box" > < div class = "cst-img-box" >…" at bounding box center [802, 400] width 766 height 332
click at [773, 486] on div "{% if gift_prod %} < div class = "cst-gift-box" > < div class = "cst-img-box" >…" at bounding box center [802, 400] width 766 height 332
click at [834, 499] on div "{% if gift_prod %} < div class = "cst-gift-box" > < div class = "cst-img-box" >…" at bounding box center [802, 400] width 766 height 332
click at [1155, 587] on button "Save" at bounding box center [1159, 579] width 65 height 33
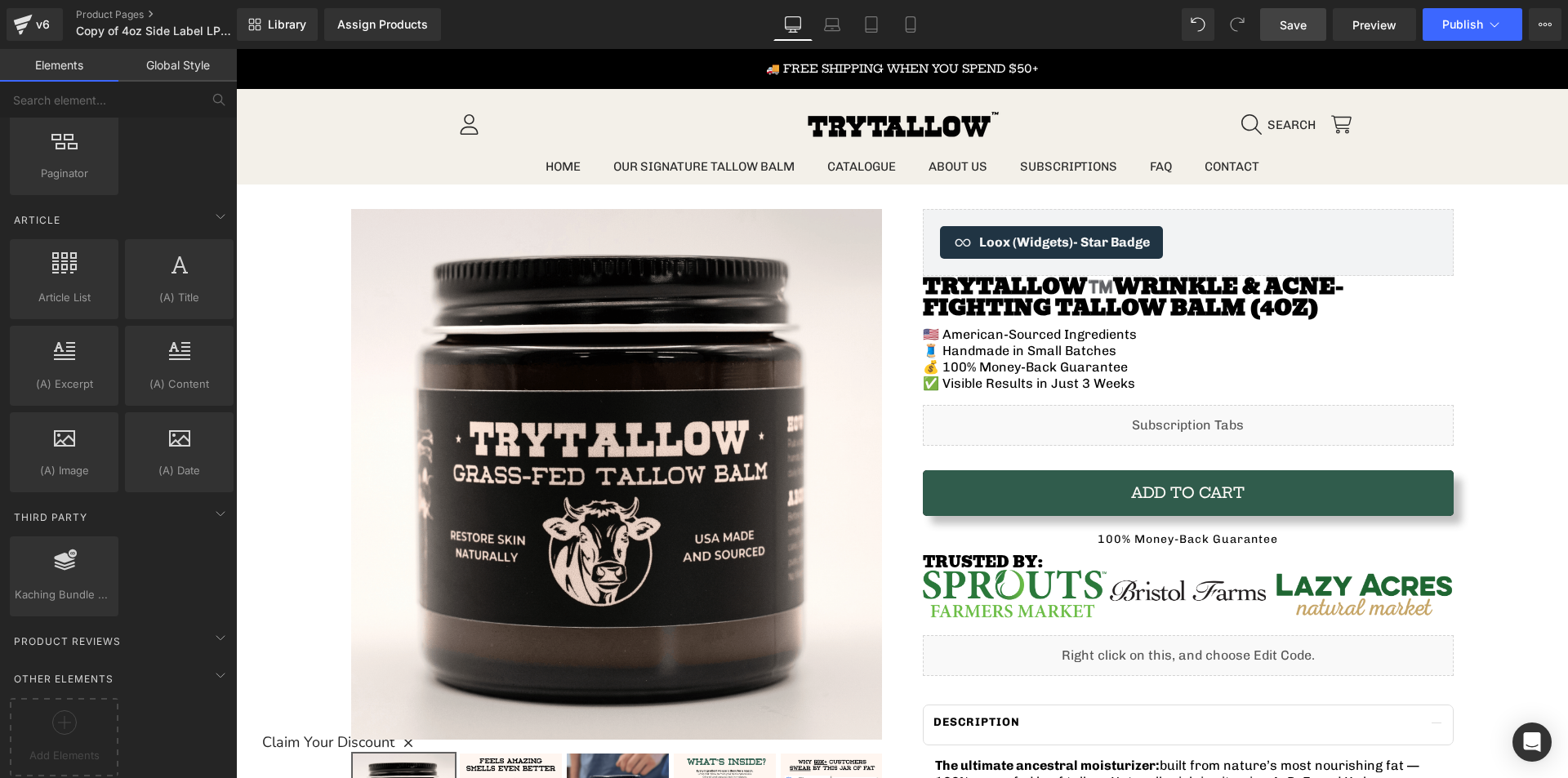
click at [1290, 19] on span "Save" at bounding box center [1292, 24] width 27 height 17
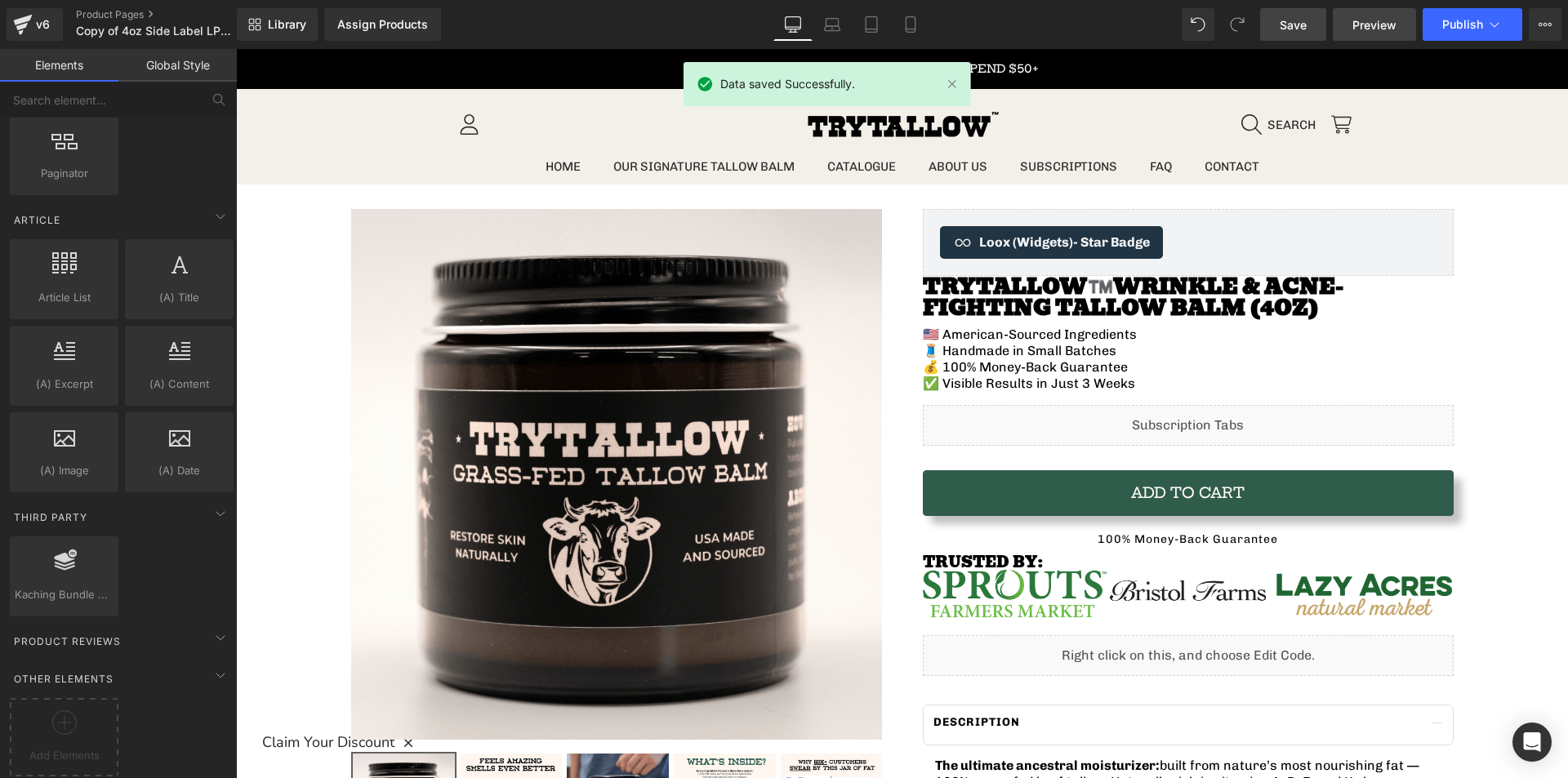
click at [1382, 20] on span "Preview" at bounding box center [1374, 24] width 45 height 17
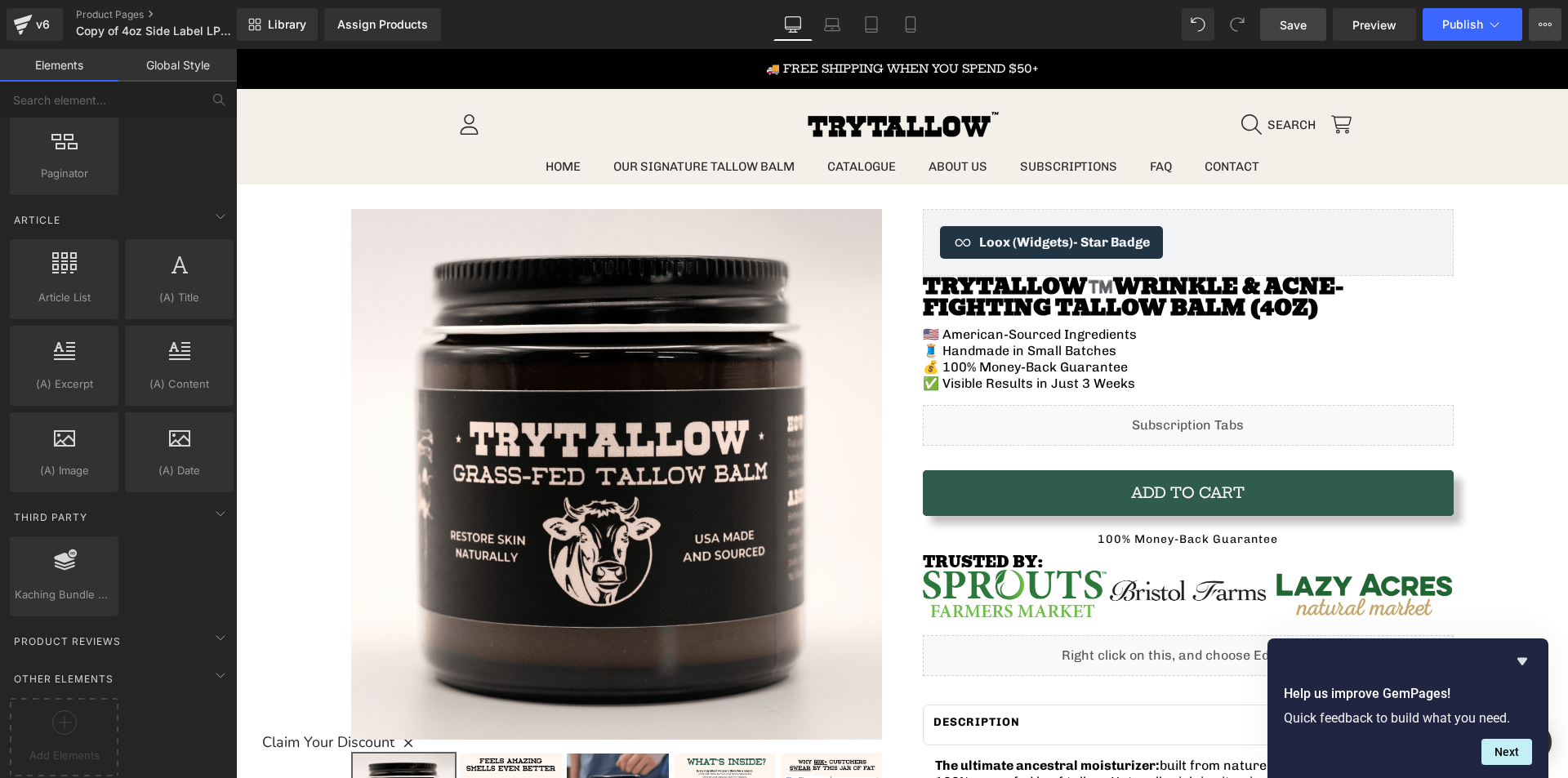
click at [1544, 30] on icon at bounding box center [1544, 24] width 13 height 13
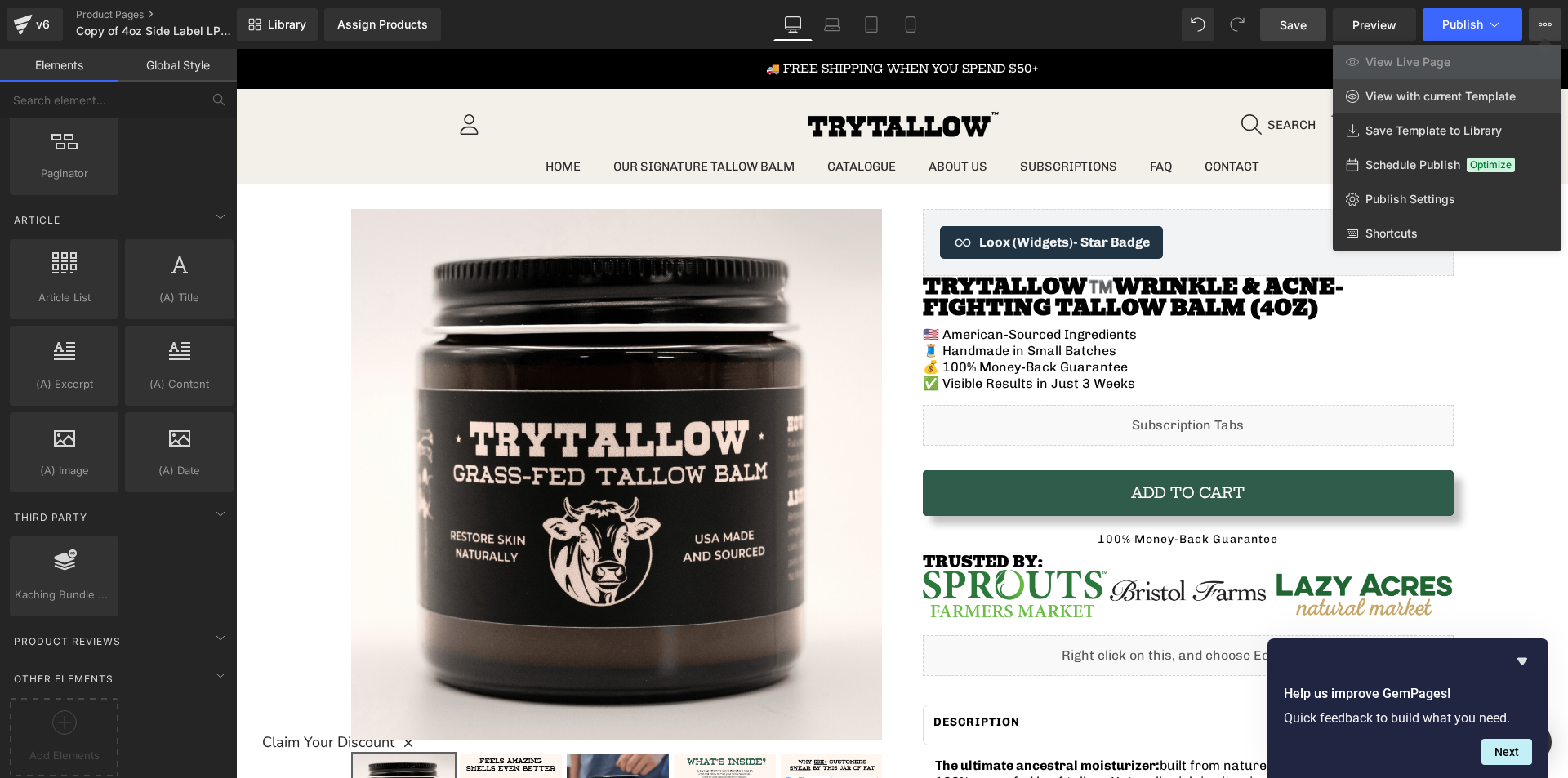
click at [1432, 104] on link "View with current Template" at bounding box center [1446, 96] width 229 height 35
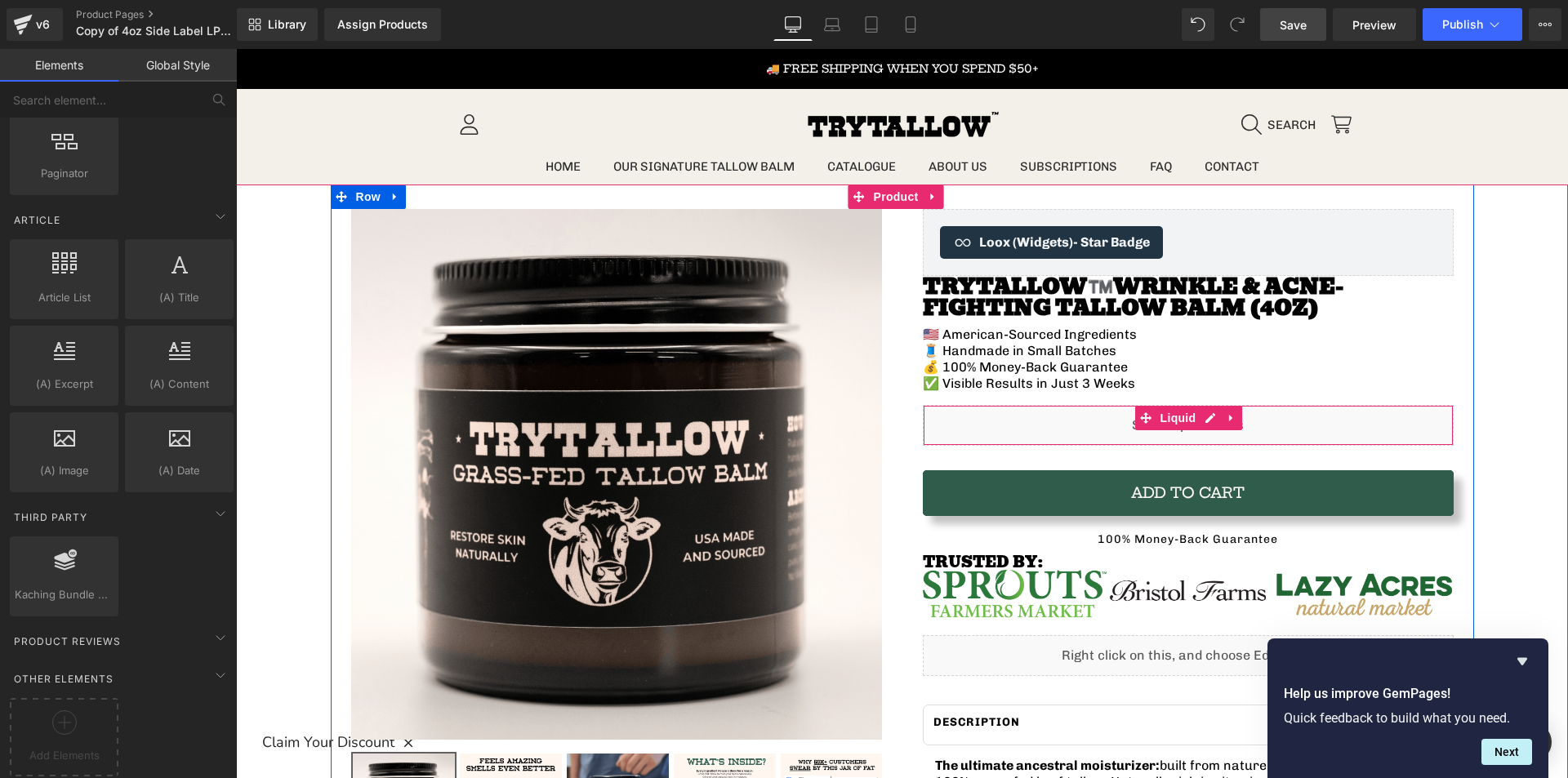
click at [1283, 421] on div "Liquid" at bounding box center [1188, 425] width 531 height 41
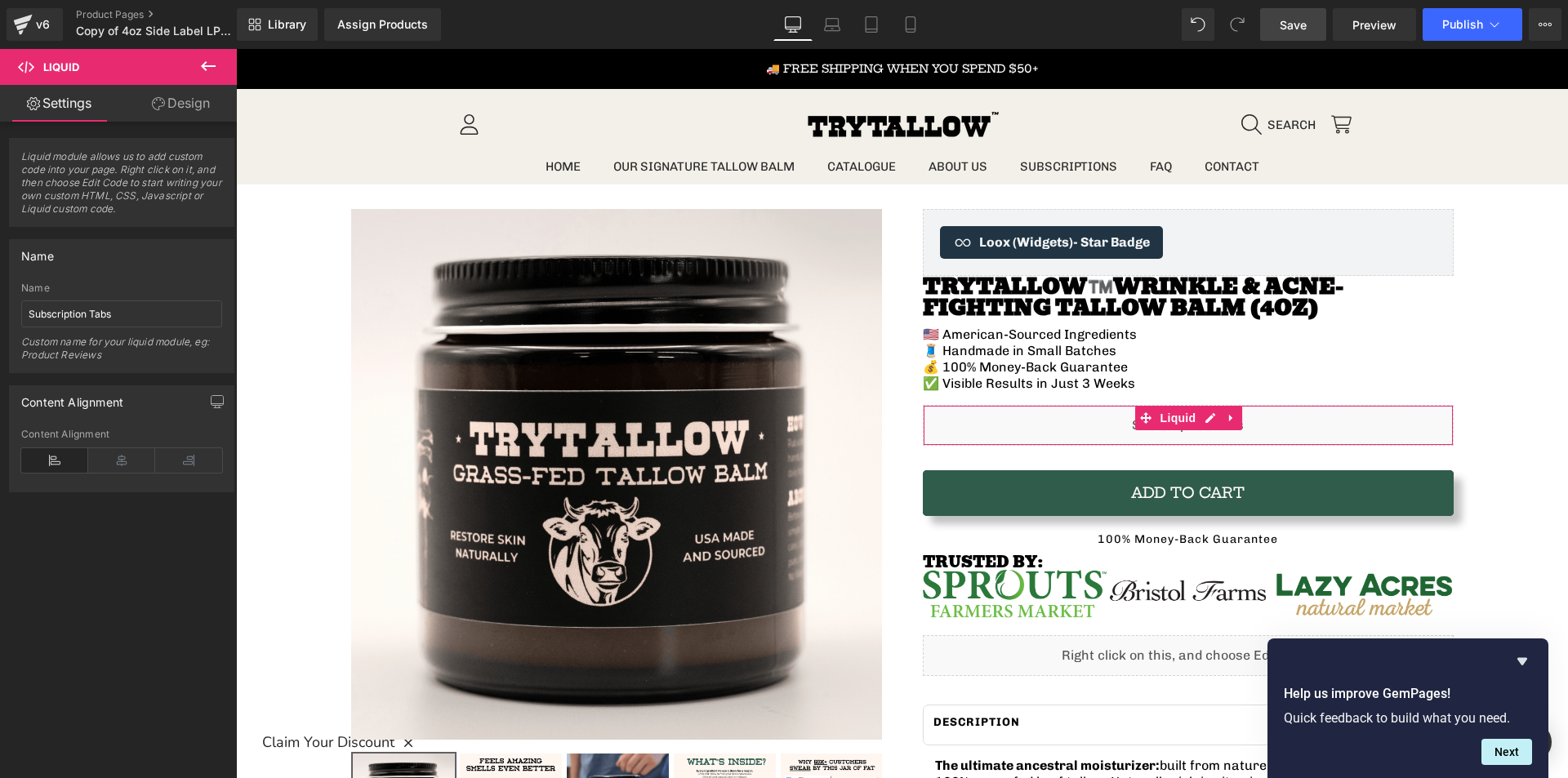
click at [178, 121] on link "Design" at bounding box center [181, 103] width 119 height 37
click at [54, 106] on link "Settings" at bounding box center [59, 103] width 119 height 37
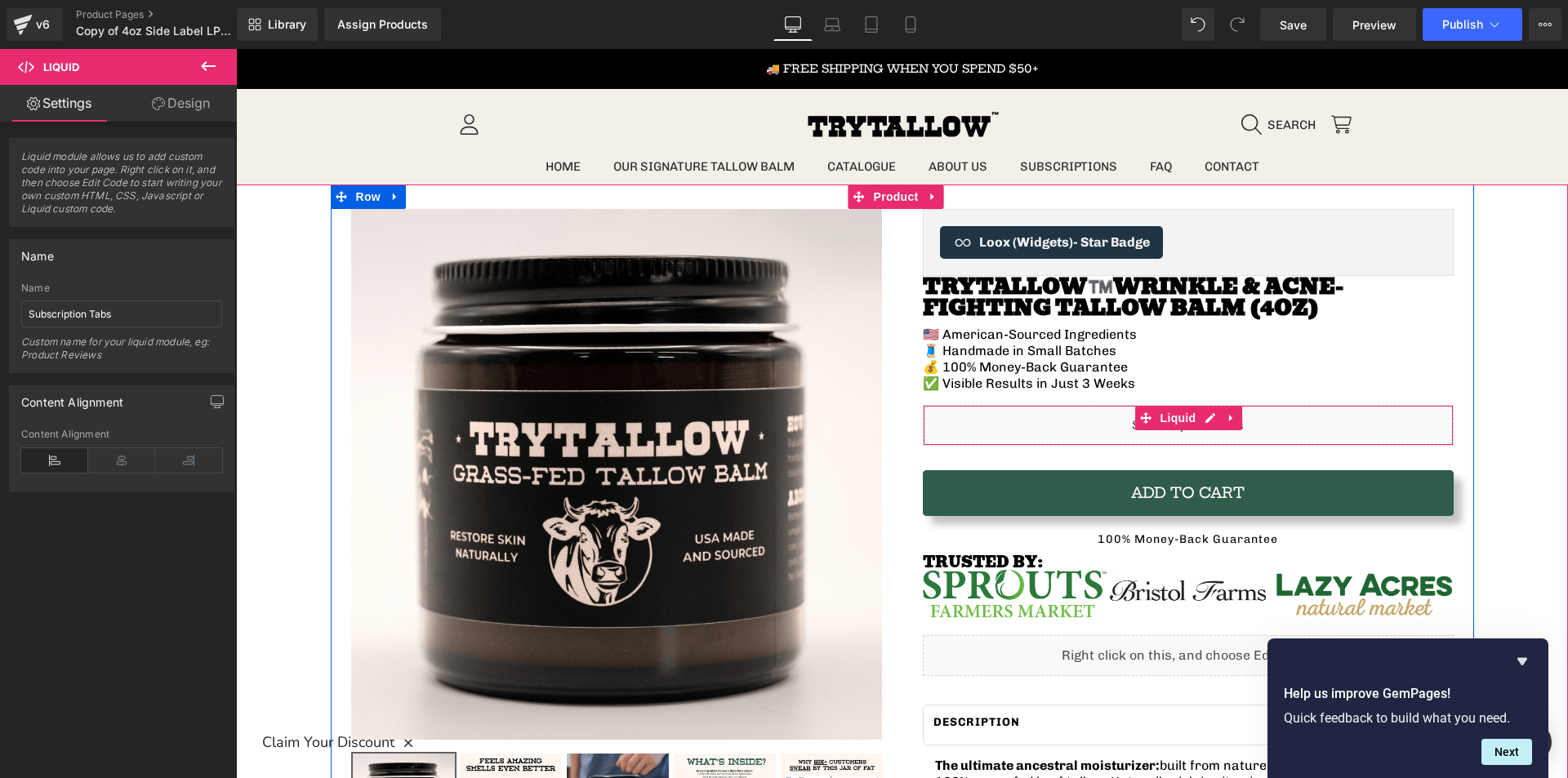
click at [965, 421] on div "Liquid" at bounding box center [1188, 425] width 531 height 41
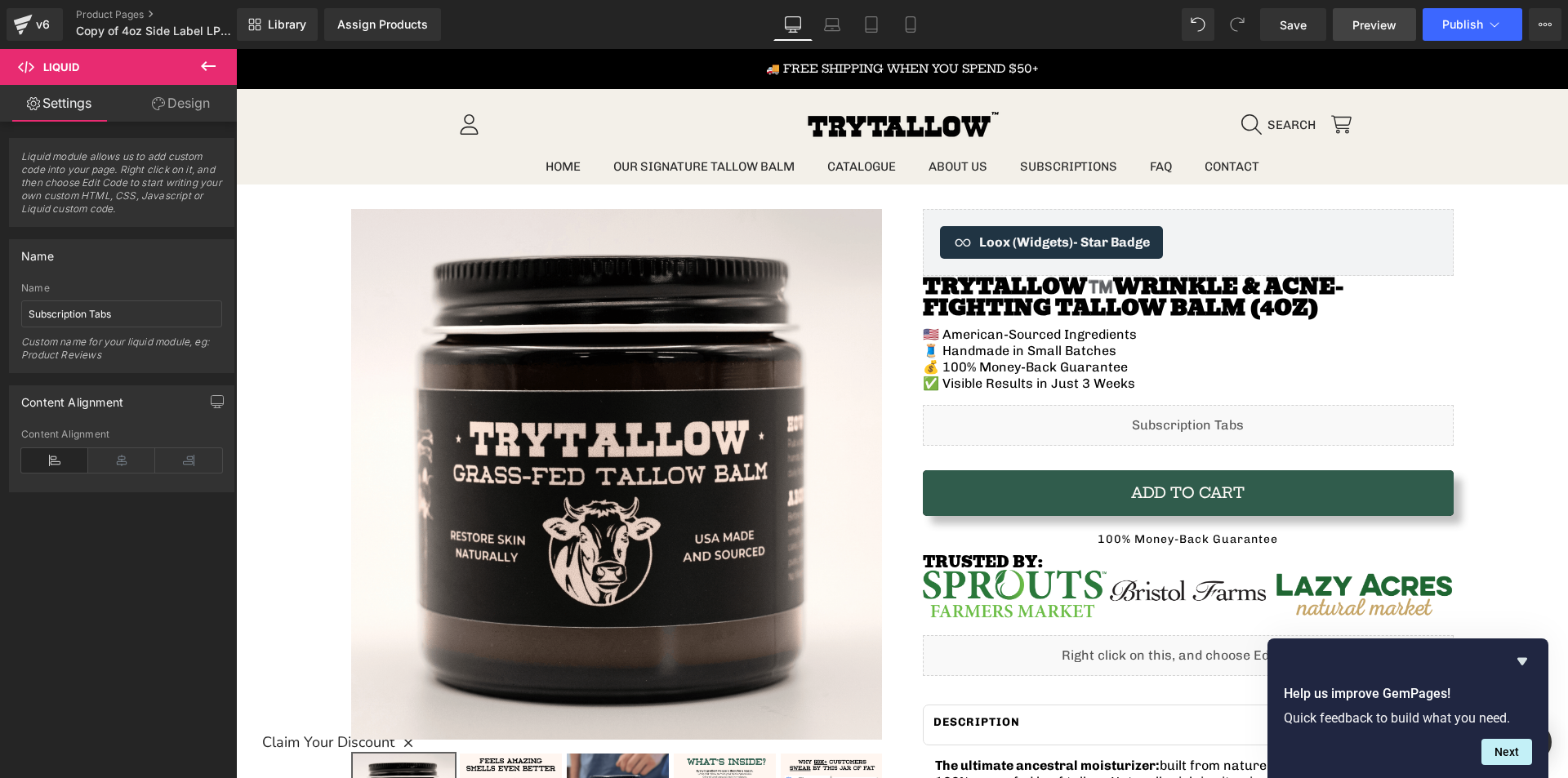
click at [1378, 17] on span "Preview" at bounding box center [1374, 24] width 45 height 17
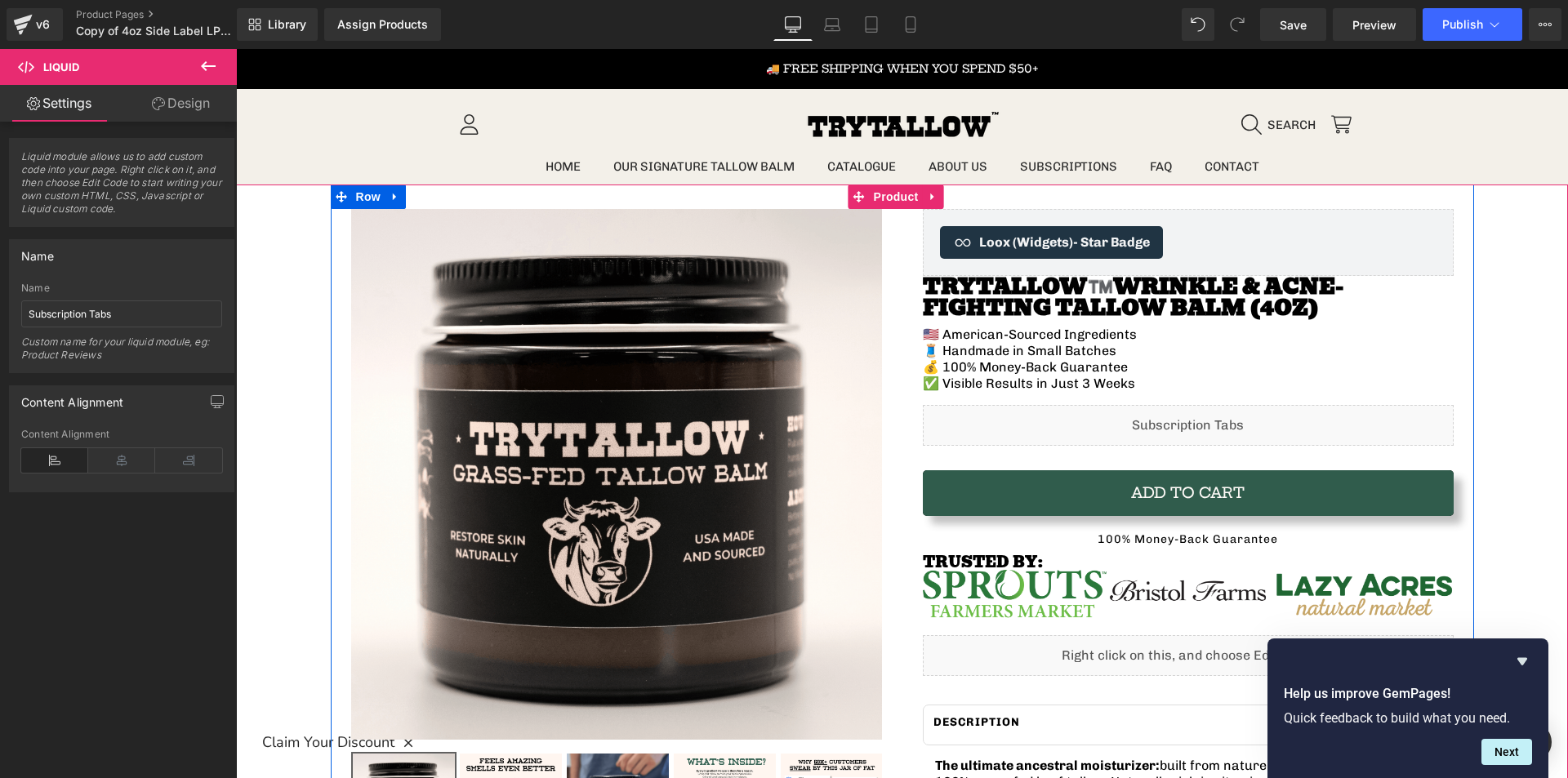
drag, startPoint x: 1279, startPoint y: 448, endPoint x: 721, endPoint y: 114, distance: 650.3
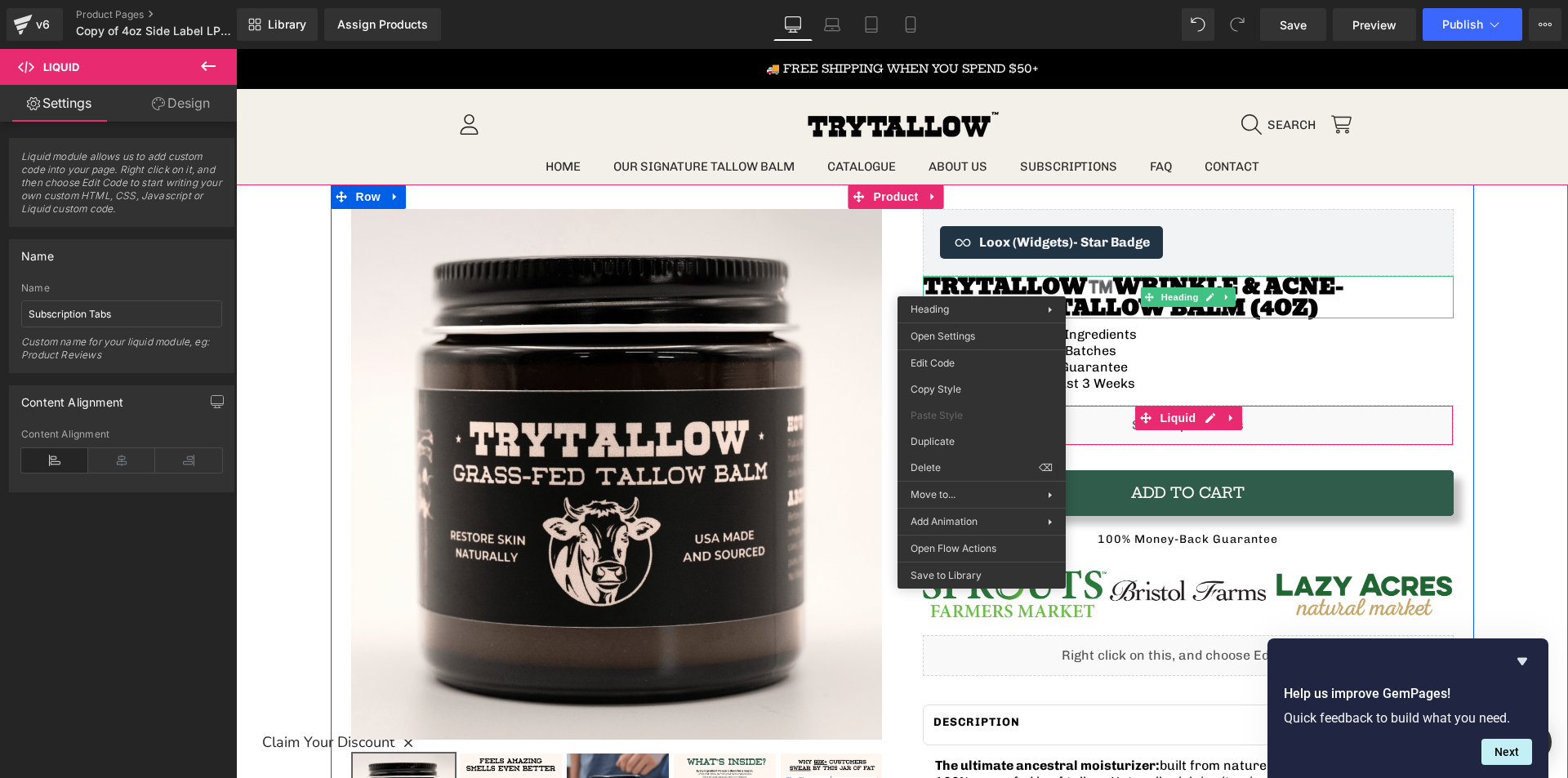
click at [1104, 427] on div "Liquid" at bounding box center [1188, 425] width 531 height 41
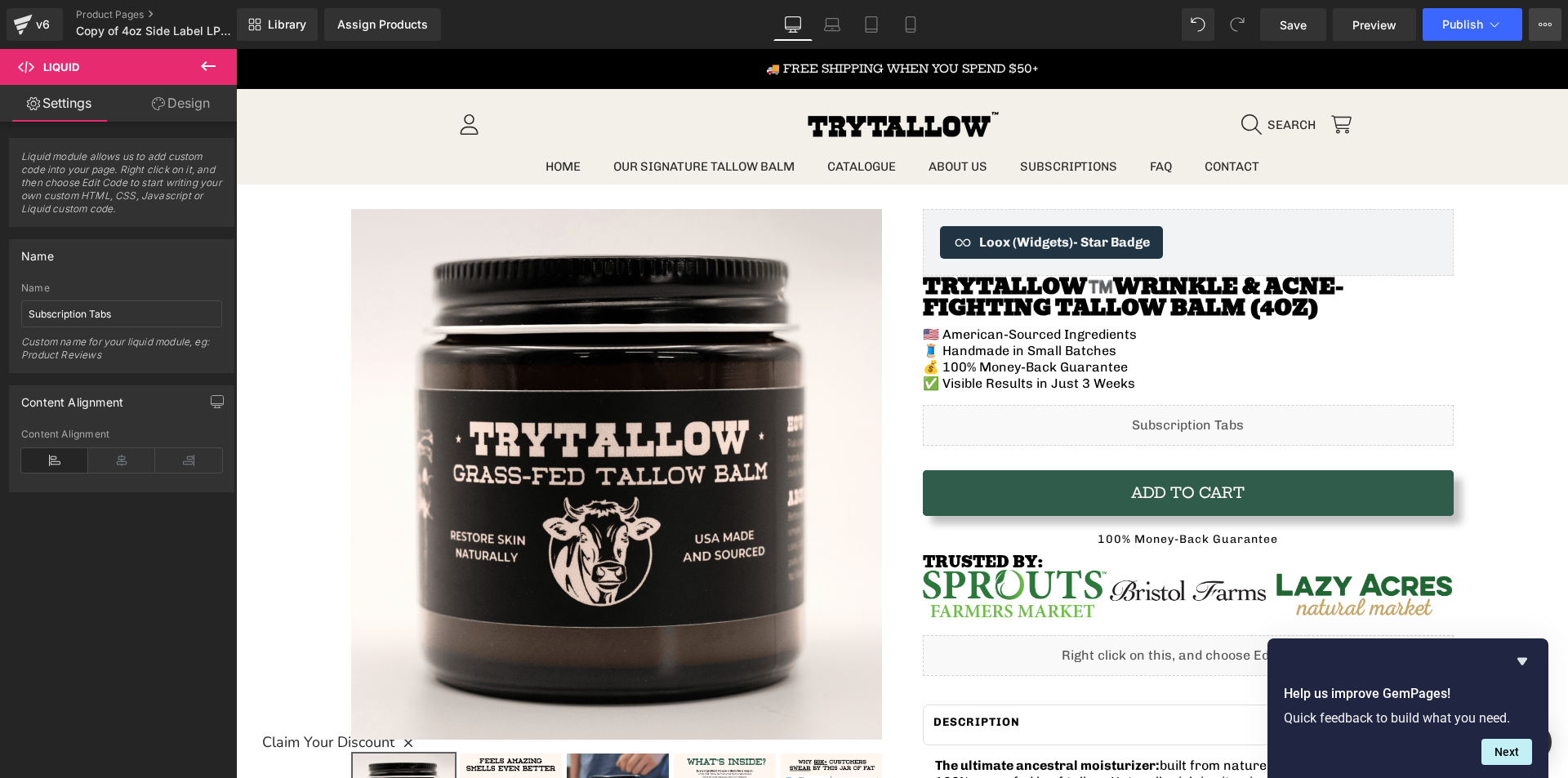
click at [1559, 16] on button "View Live Page View with current Template Save Template to Library Schedule Pub…" at bounding box center [1544, 24] width 33 height 33
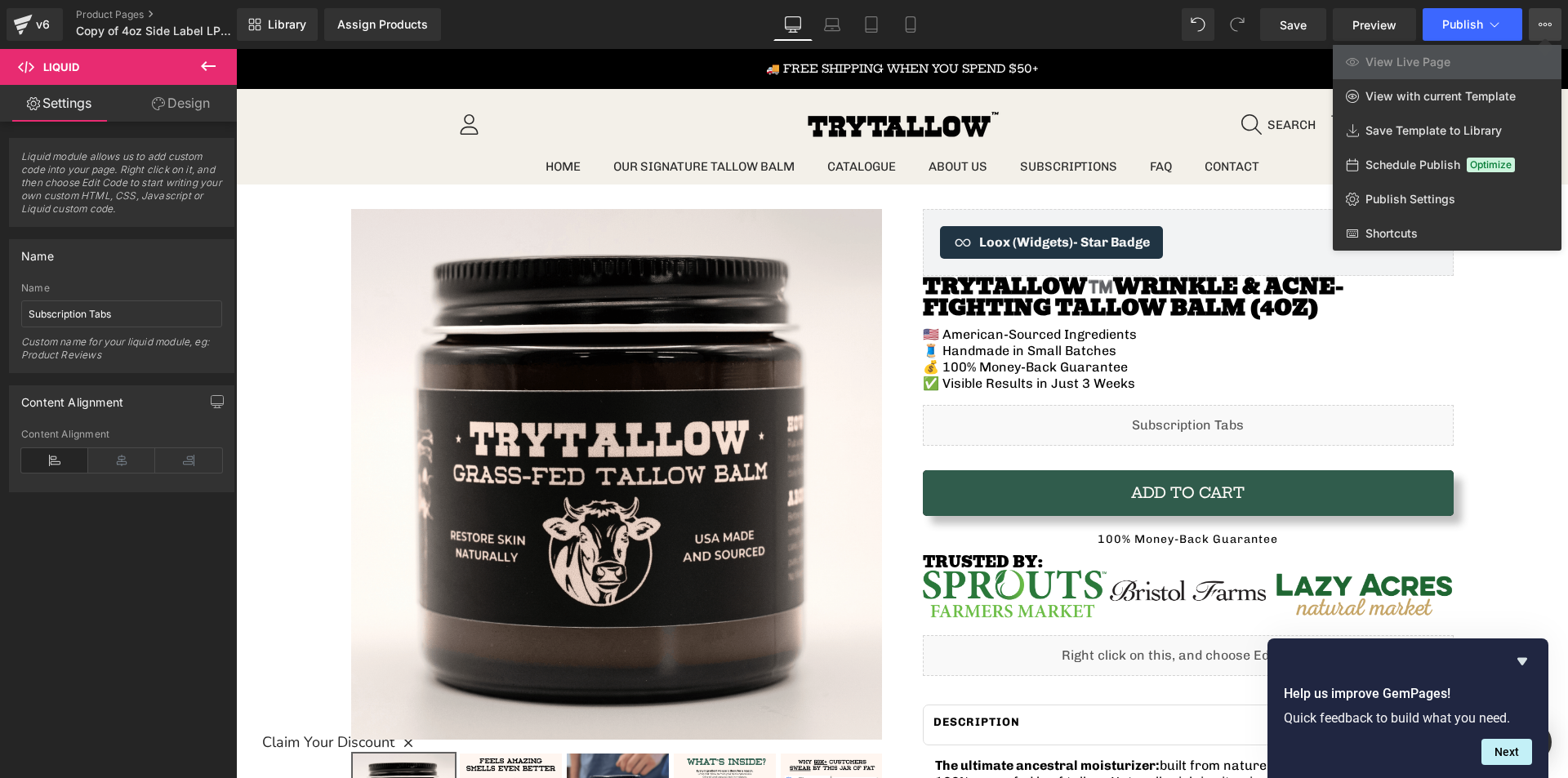
click at [1265, 367] on div at bounding box center [901, 413] width 1331 height 729
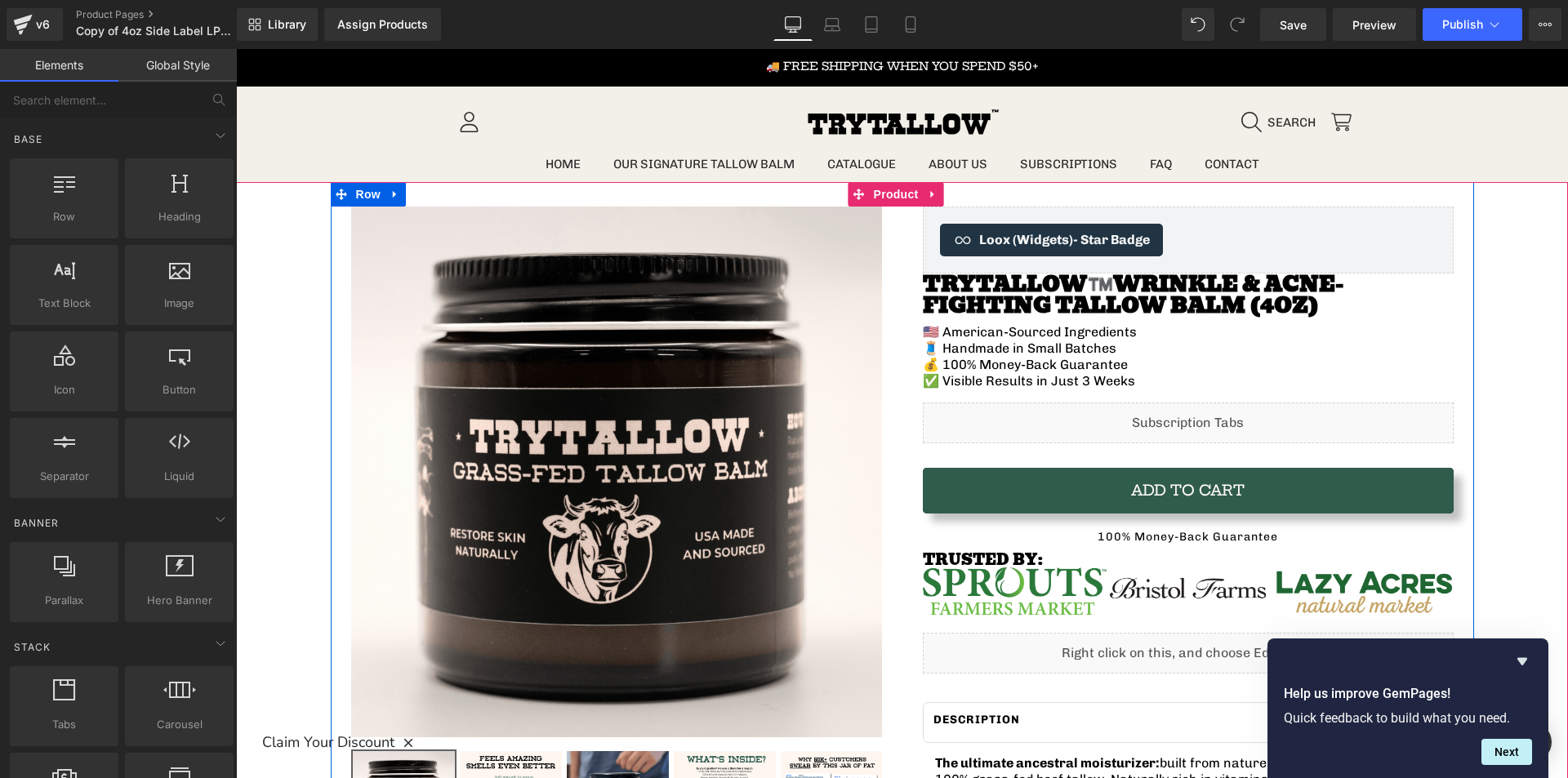
scroll to position [0, 0]
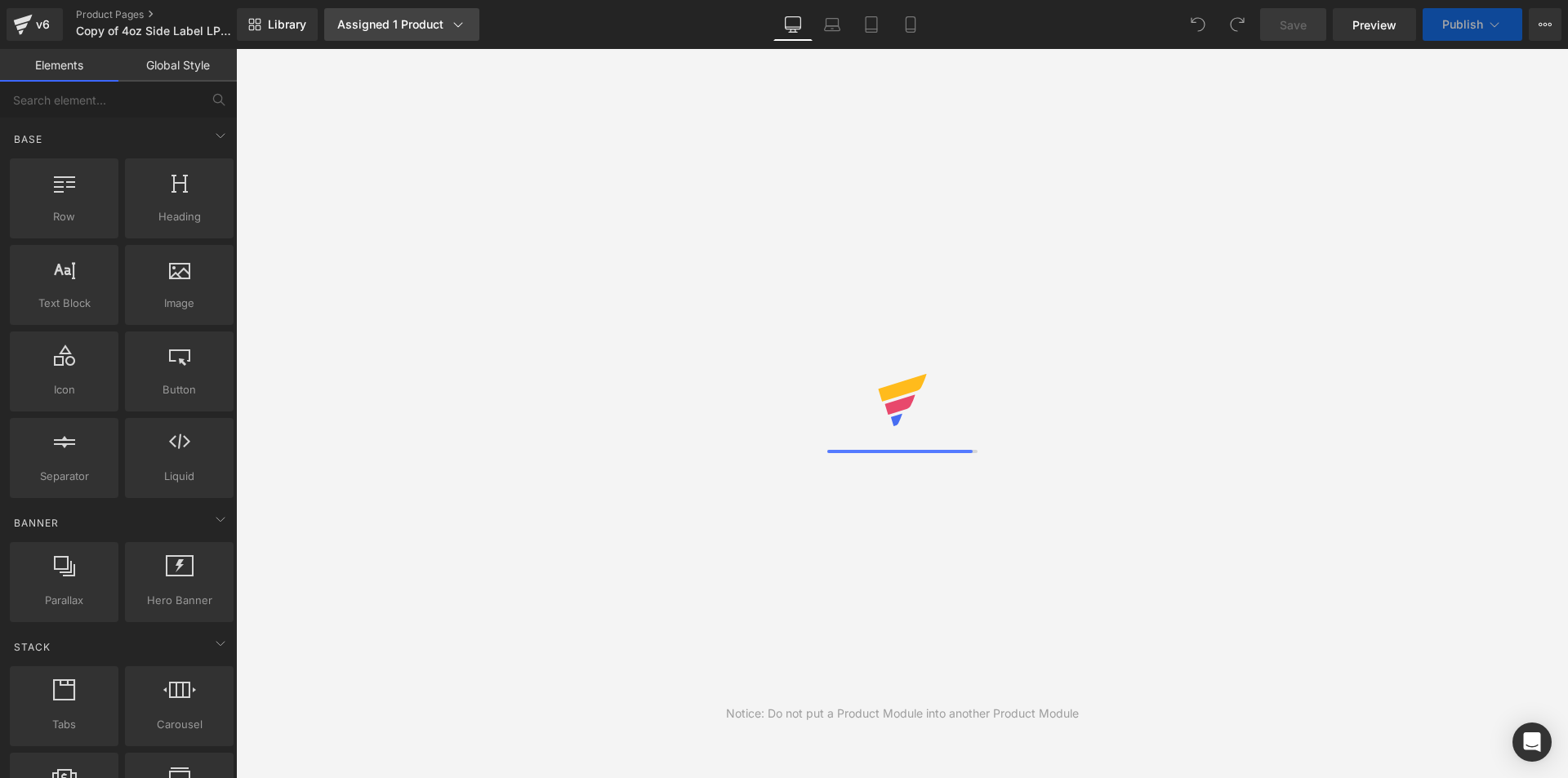
click at [458, 26] on icon at bounding box center [458, 24] width 9 height 5
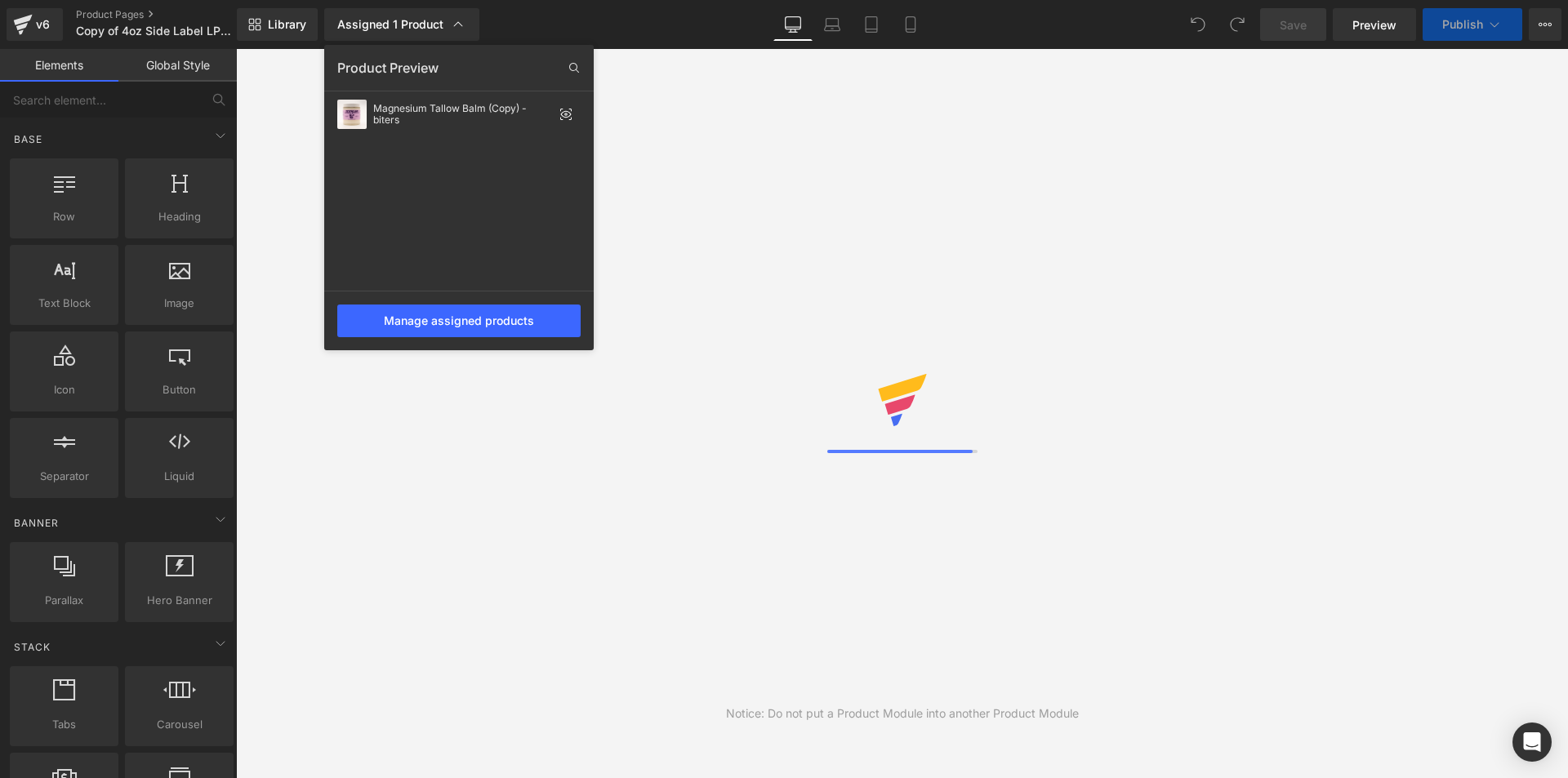
click at [637, 28] on div "Library Assigned 1 Product Product Preview Magnesium Tallow Balm (Copy) - biter…" at bounding box center [902, 24] width 1330 height 33
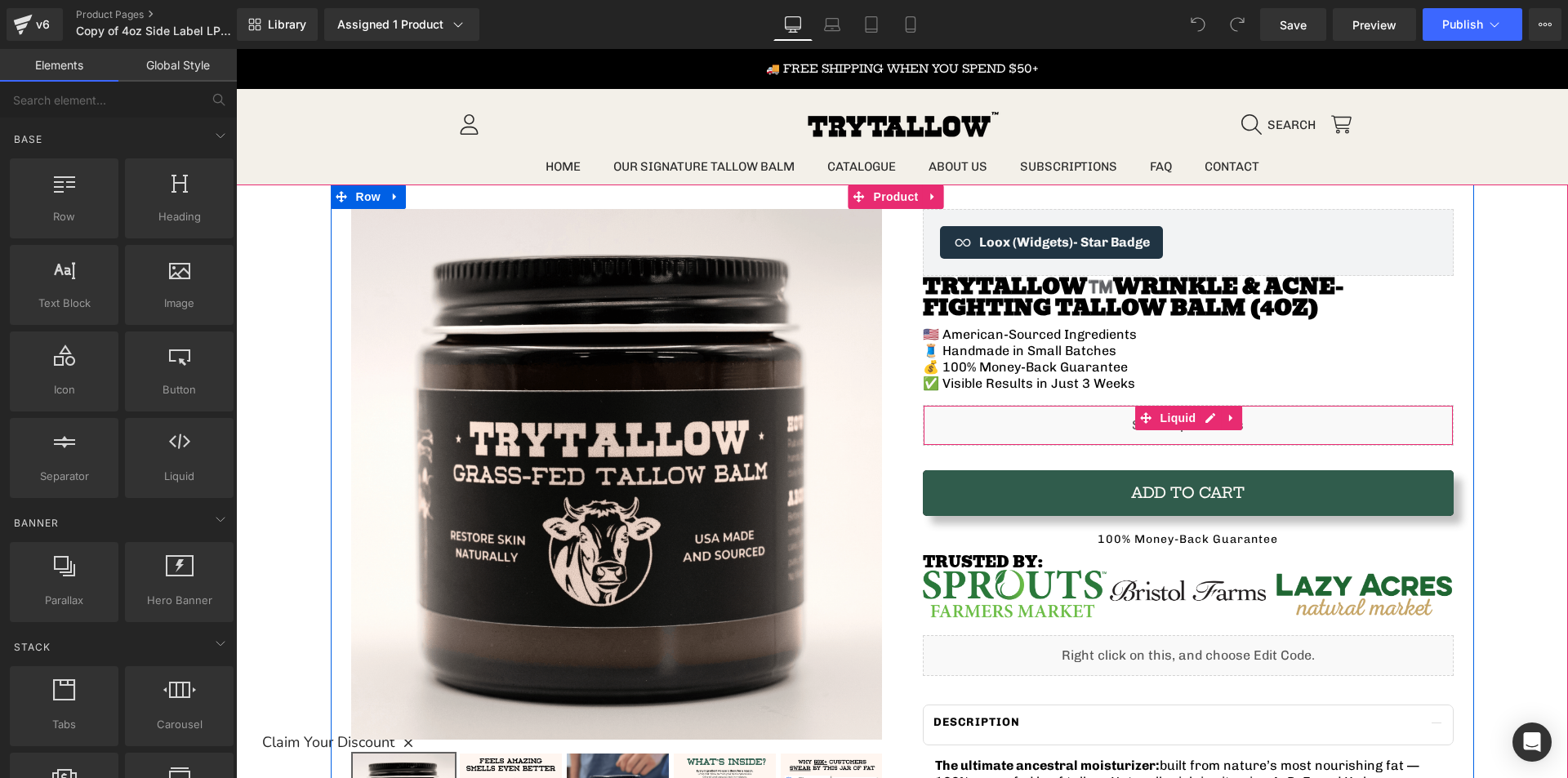
click at [1114, 427] on div "Liquid" at bounding box center [1188, 425] width 531 height 41
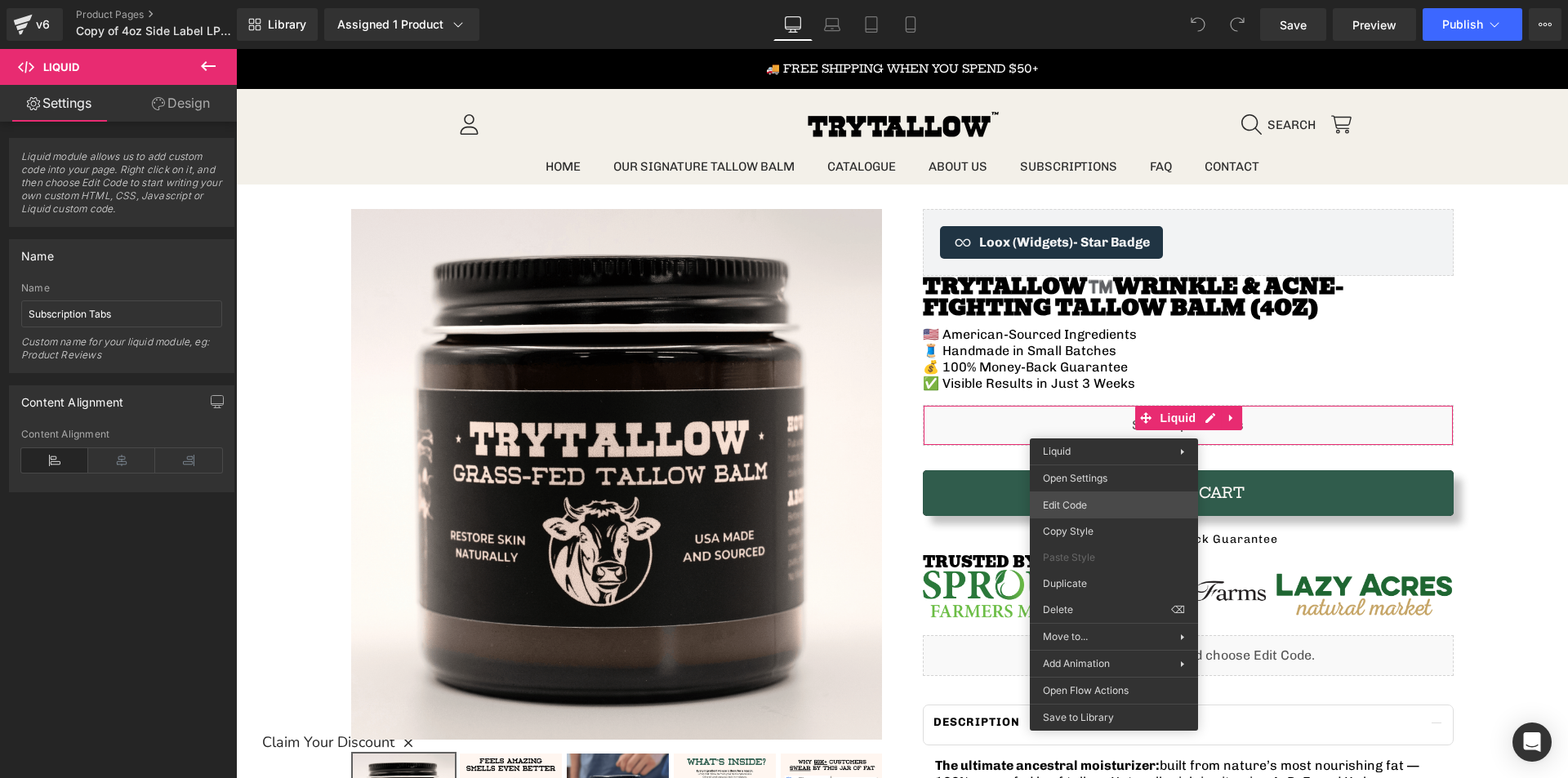
click at [1085, 0] on div "You are previewing how the will restyle your page. You can not edit Elements in…" at bounding box center [784, 0] width 1568 height 0
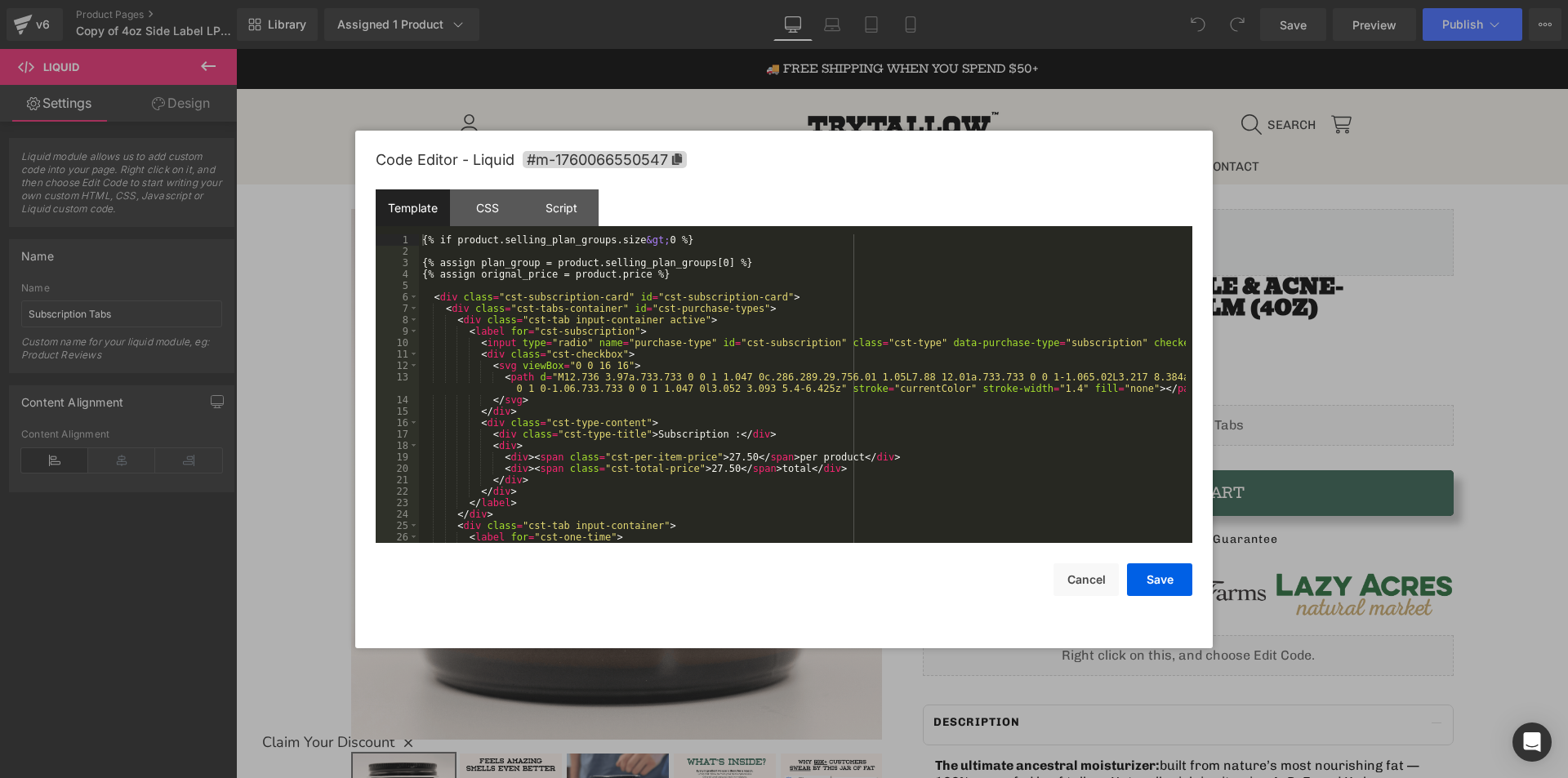
click at [771, 394] on div "{% if product.selling_plan_groups.size &gt; 0 %} {% assign plan_group = product…" at bounding box center [802, 400] width 766 height 332
